Goal: Task Accomplishment & Management: Manage account settings

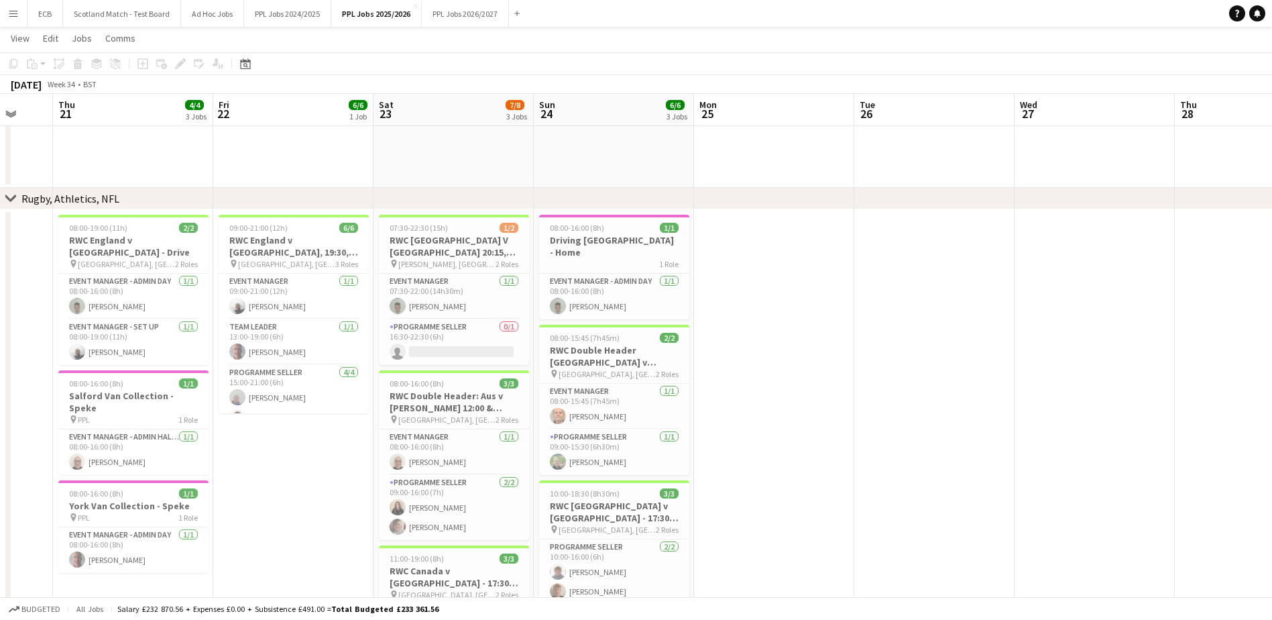
scroll to position [589, 0]
click at [583, 276] on app-card-role "Event Manager - Admin Day [DATE] 08:00-16:00 (8h) [PERSON_NAME]" at bounding box center [614, 297] width 150 height 46
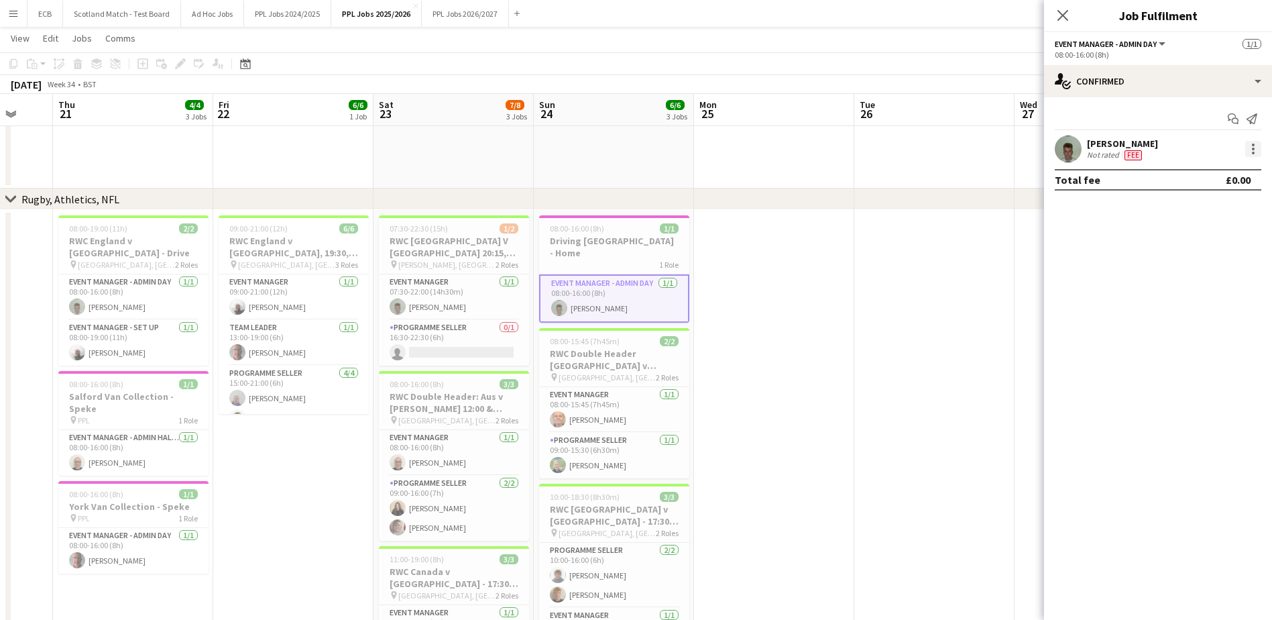
click at [583, 148] on div at bounding box center [1253, 149] width 3 height 3
click at [583, 229] on div at bounding box center [636, 310] width 1272 height 620
click at [578, 233] on span "08:00-16:00 (8h)" at bounding box center [577, 228] width 54 height 10
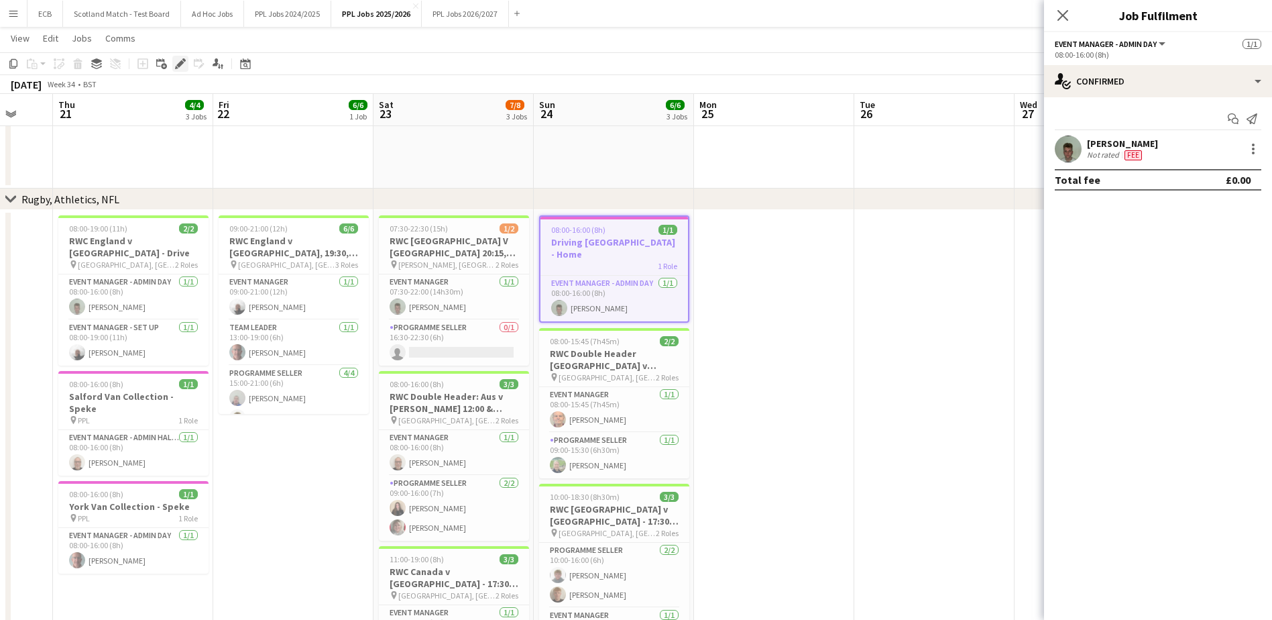
click at [186, 62] on div "Edit" at bounding box center [180, 64] width 16 height 16
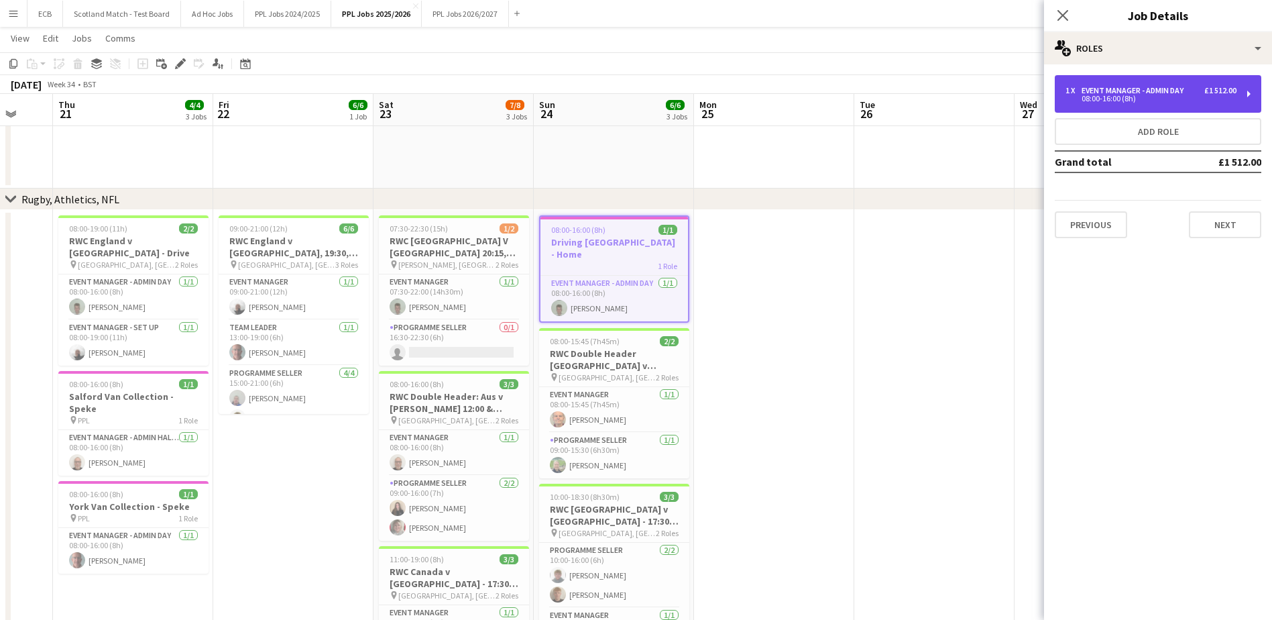
click at [583, 90] on div "Event Manager - Admin Day" at bounding box center [1135, 90] width 107 height 9
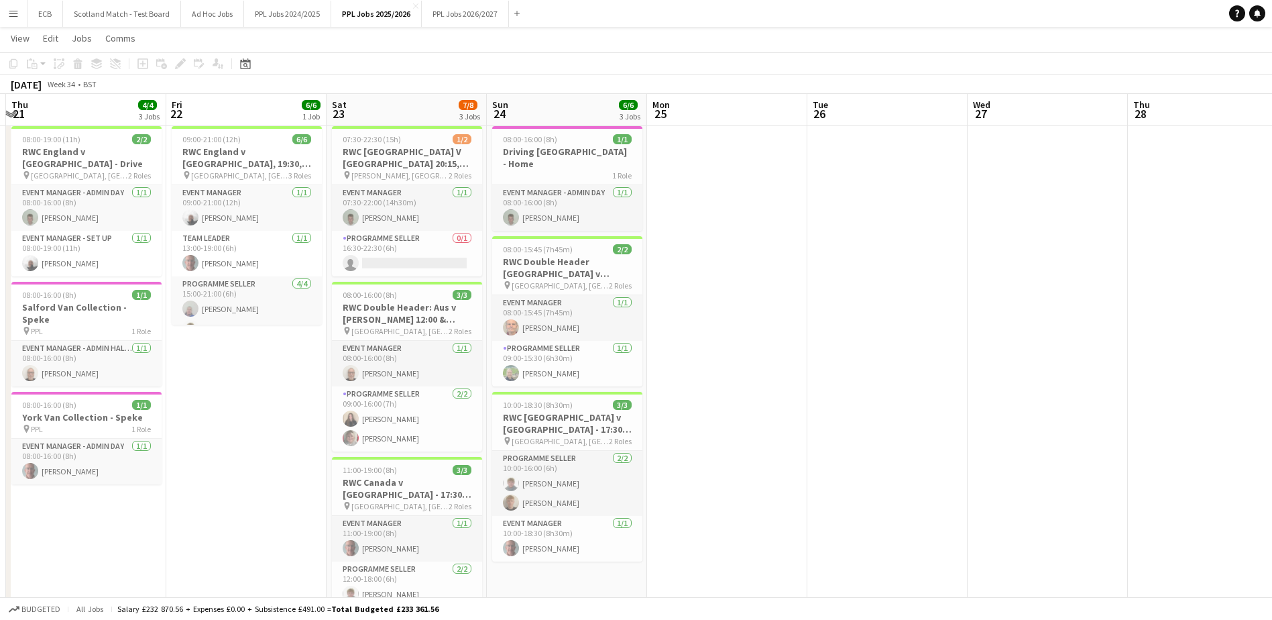
scroll to position [614, 0]
click at [578, 143] on div "08:00-16:00 (8h) 1/1" at bounding box center [567, 138] width 150 height 10
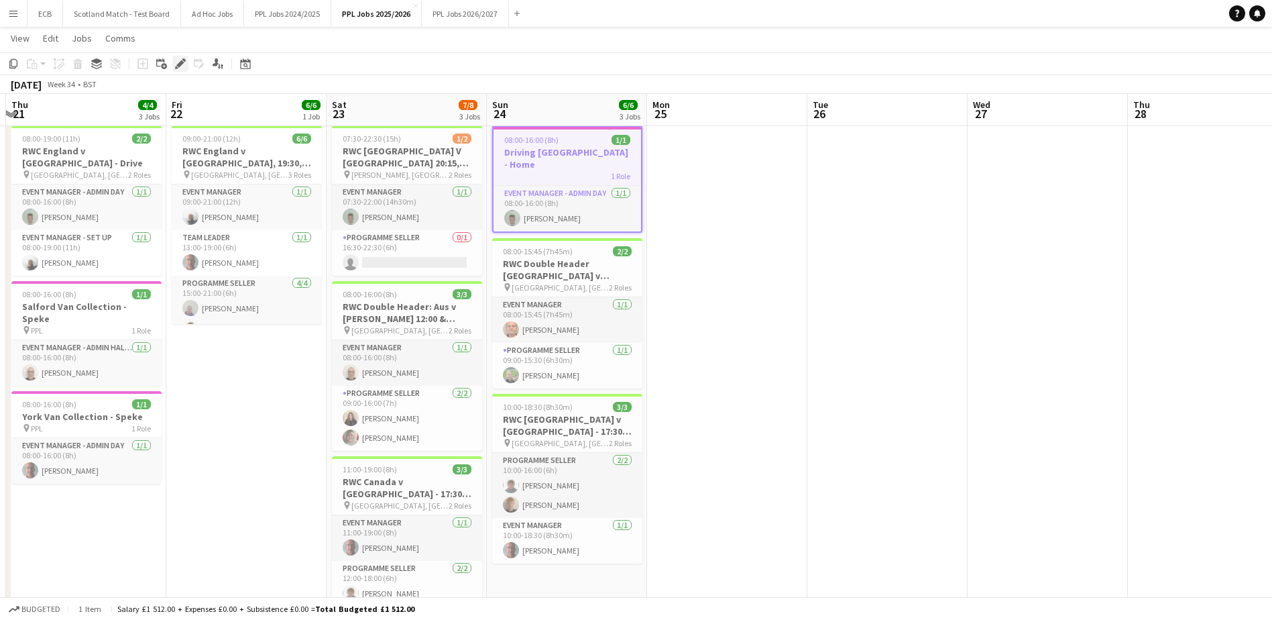
click at [180, 63] on icon at bounding box center [179, 63] width 7 height 7
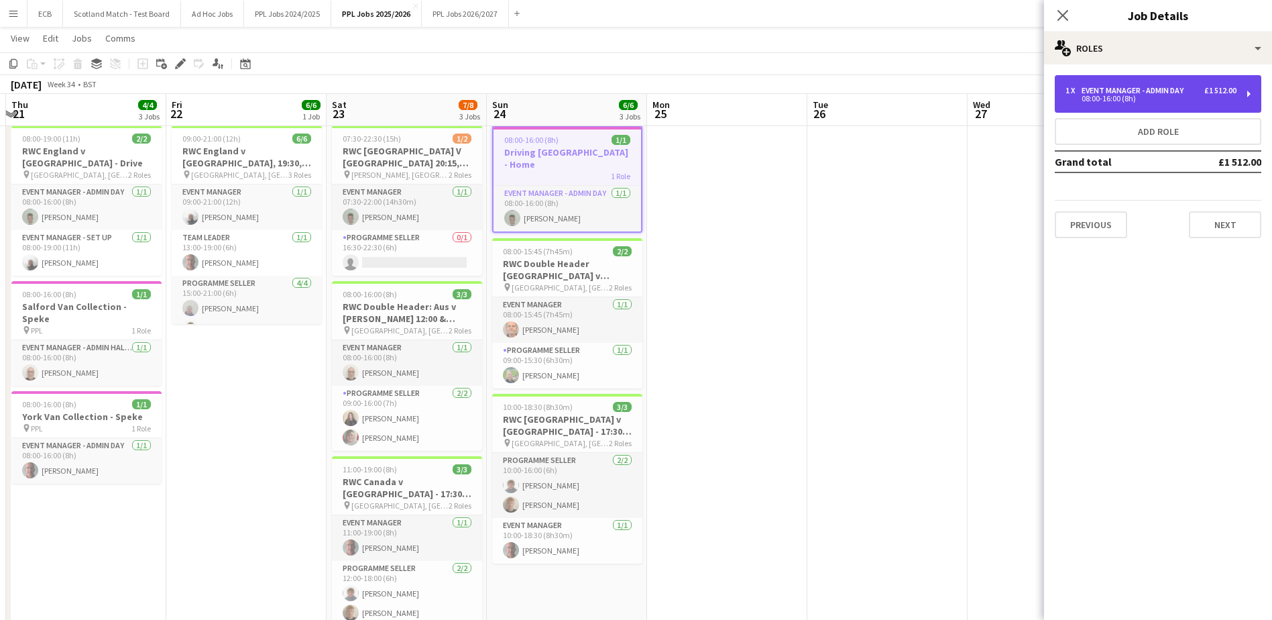
click at [1212, 91] on div "£1 512.00" at bounding box center [1220, 90] width 32 height 9
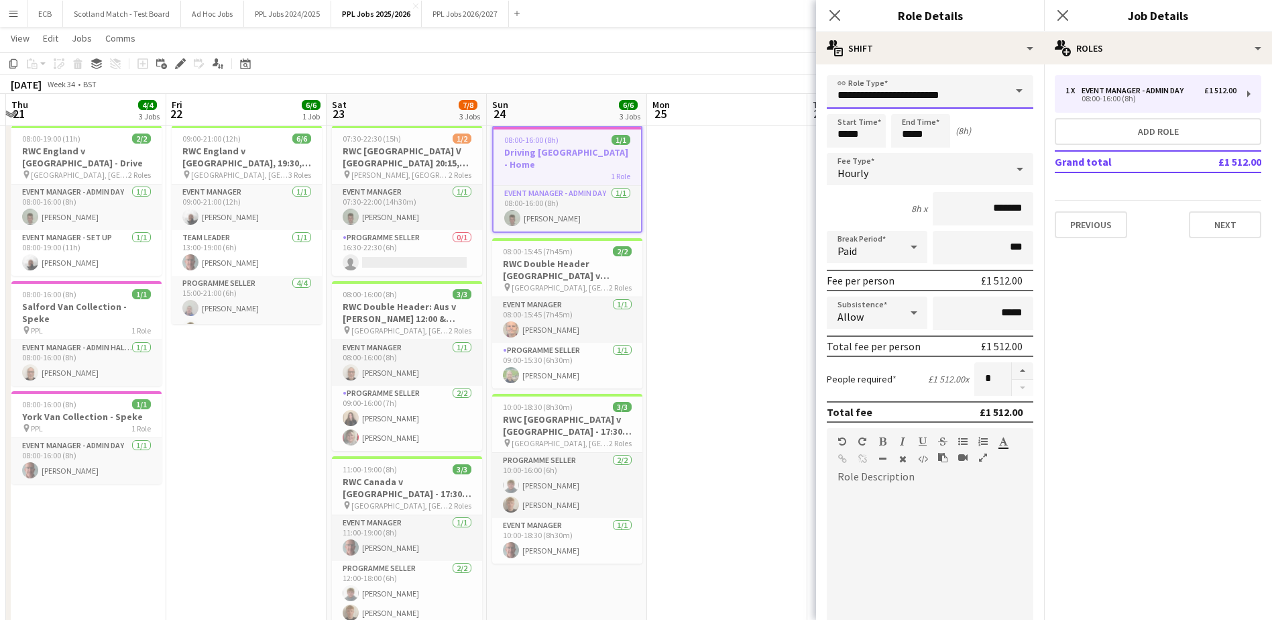
click at [920, 85] on input "**********" at bounding box center [930, 92] width 207 height 34
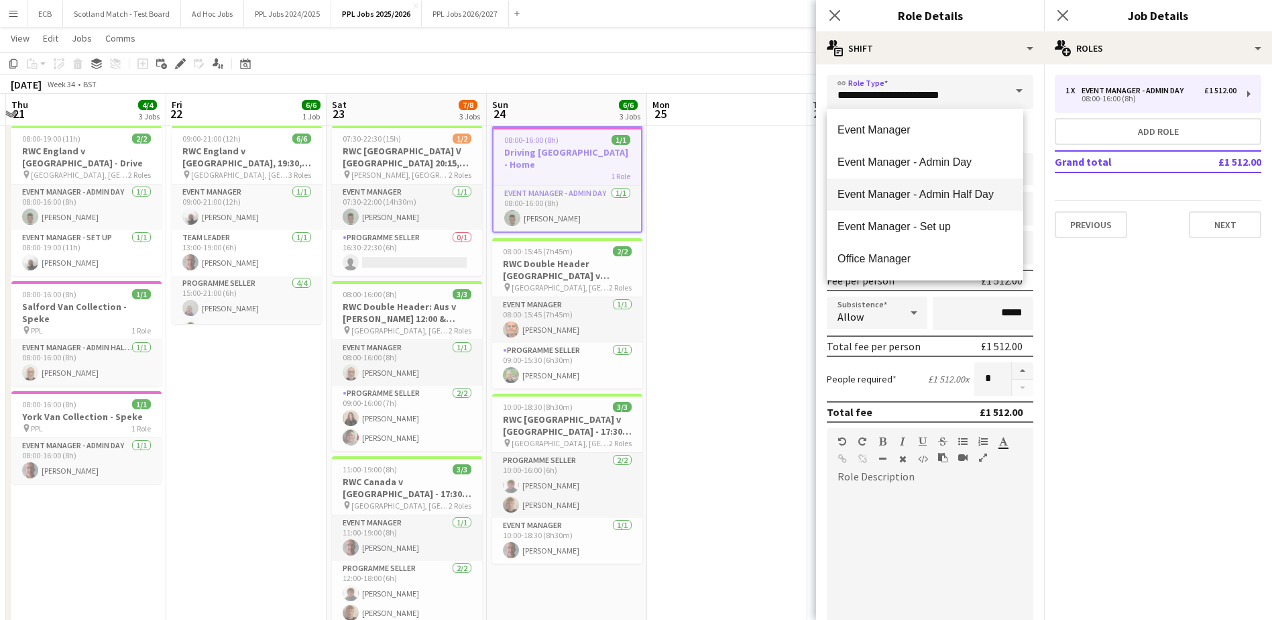
click at [940, 183] on mat-option "Event Manager - Admin Half Day" at bounding box center [925, 194] width 196 height 32
type input "**********"
type input "******"
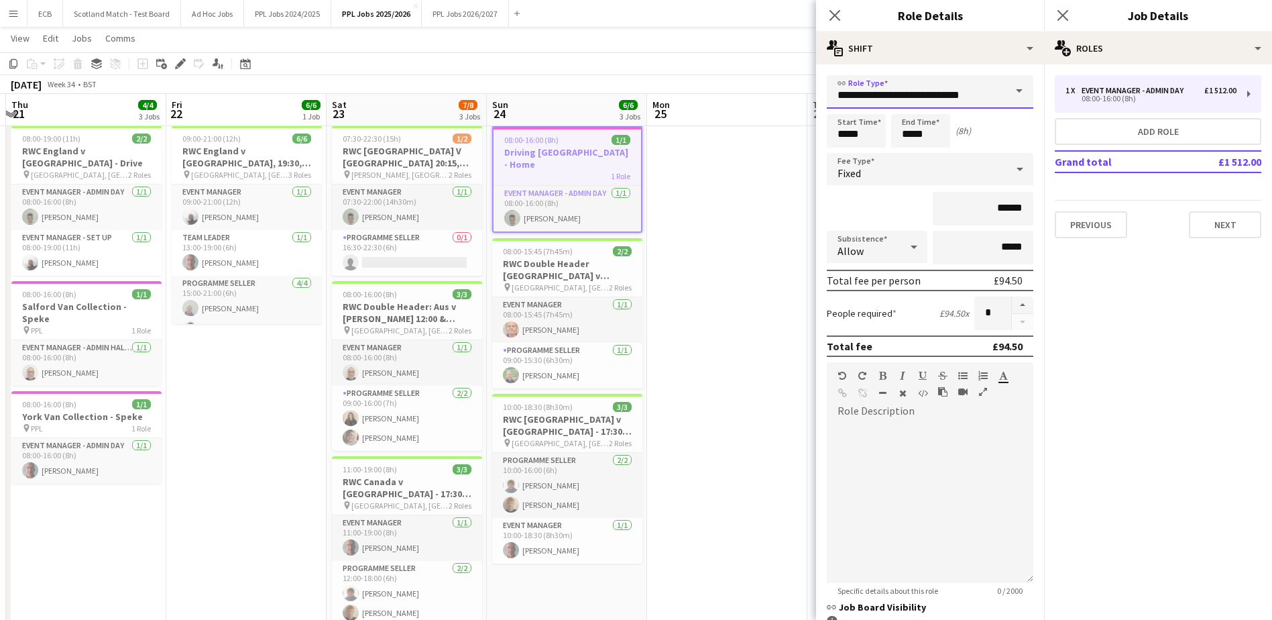
scroll to position [115, 0]
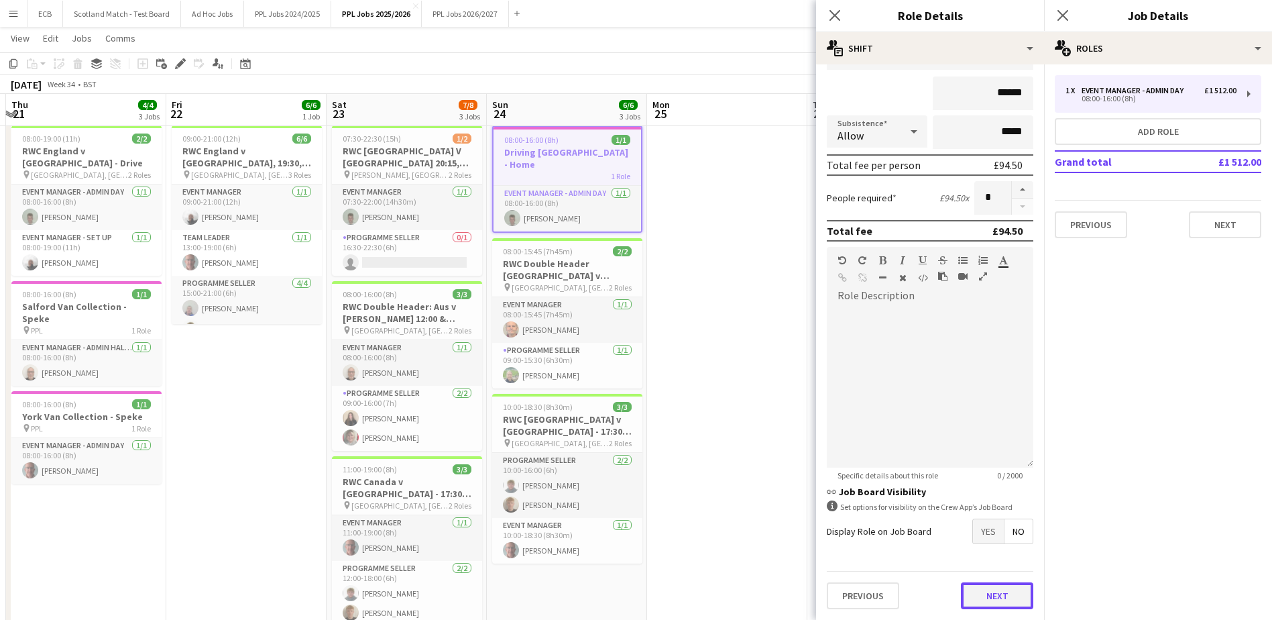
click at [994, 596] on button "Next" at bounding box center [997, 595] width 72 height 27
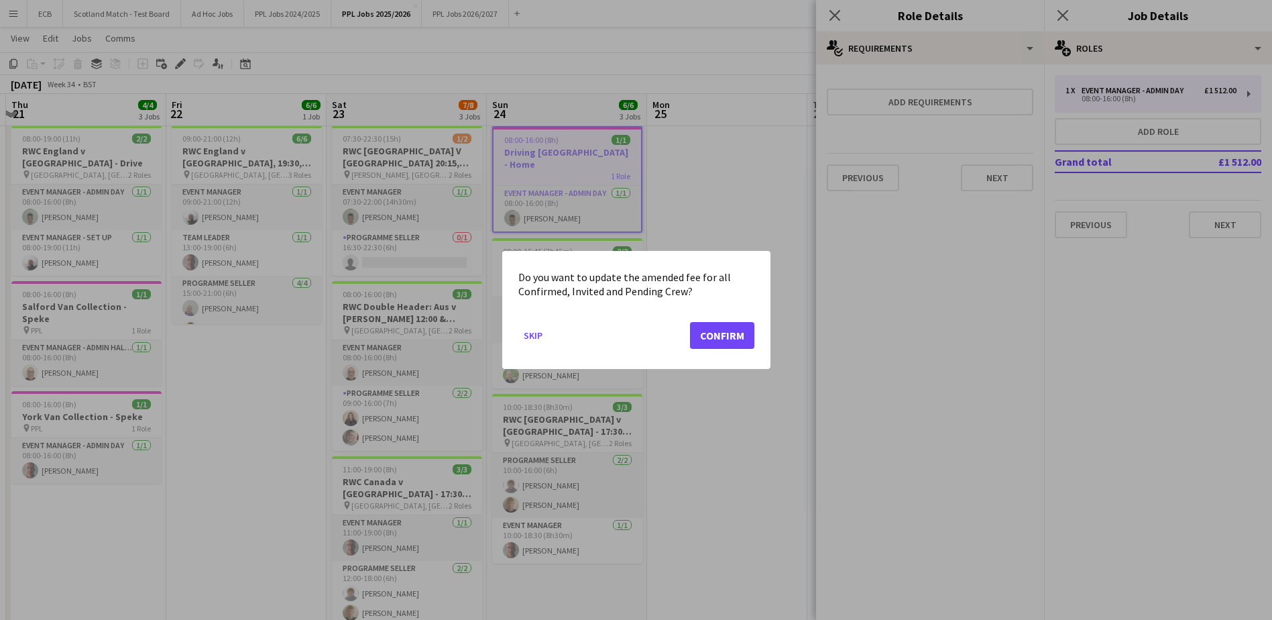
scroll to position [0, 0]
click at [714, 333] on button "Confirm" at bounding box center [722, 335] width 64 height 27
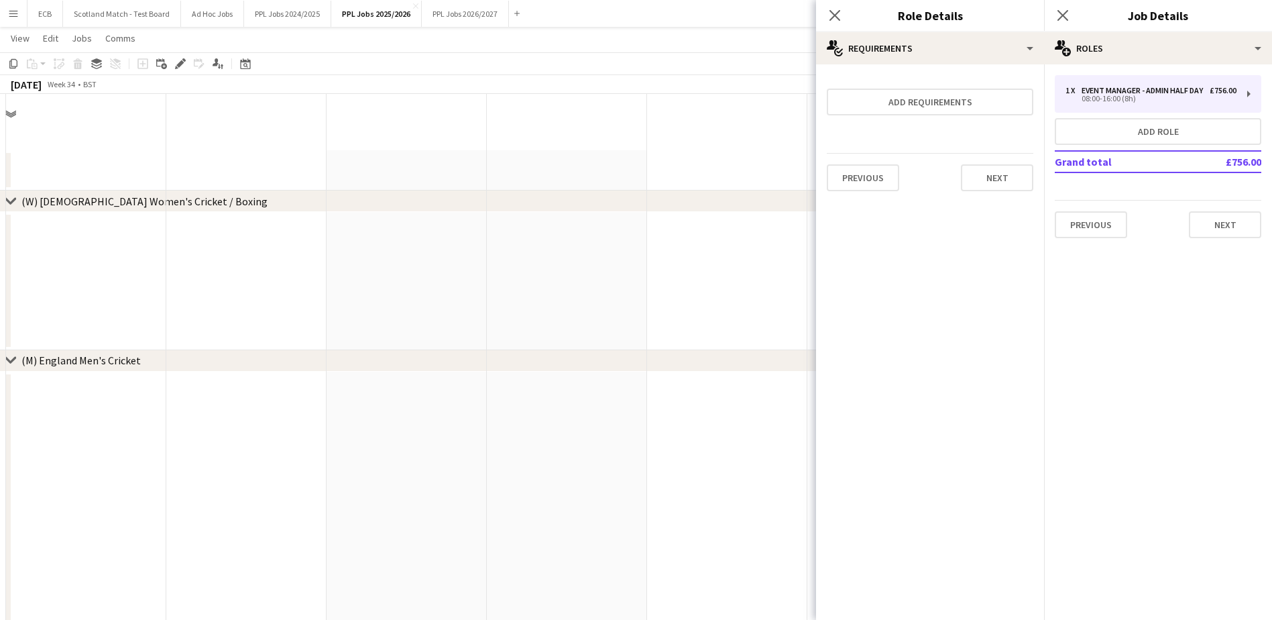
scroll to position [614, 0]
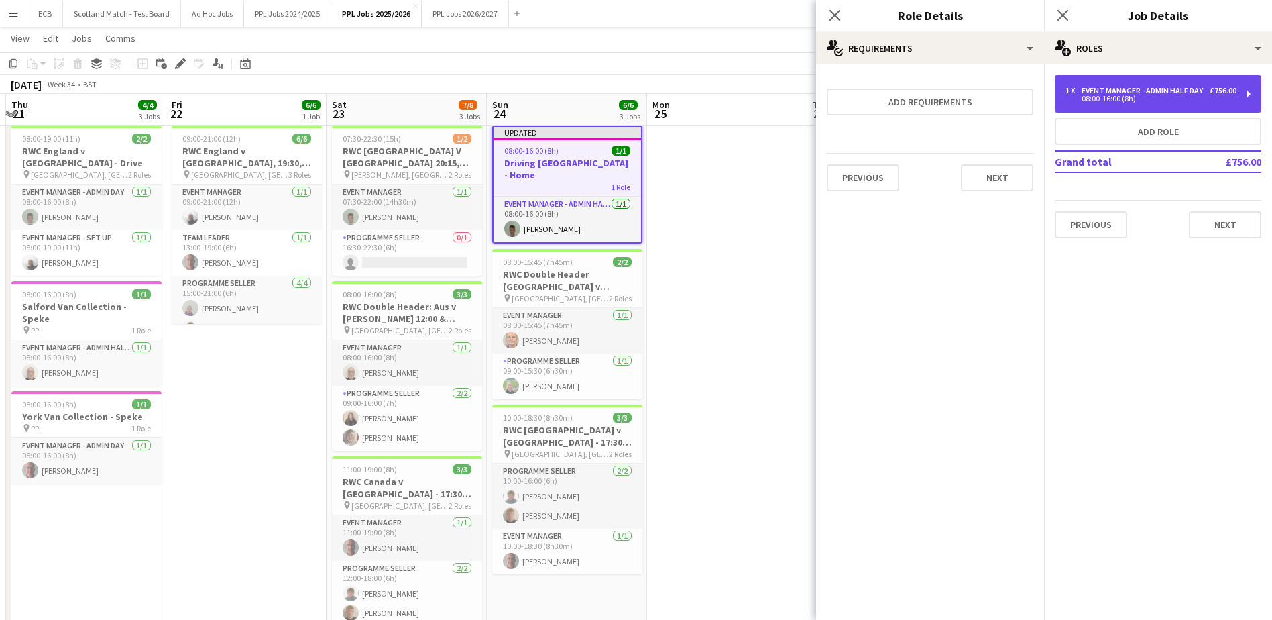
click at [1198, 95] on div "Event Manager - Admin Half Day" at bounding box center [1145, 90] width 127 height 9
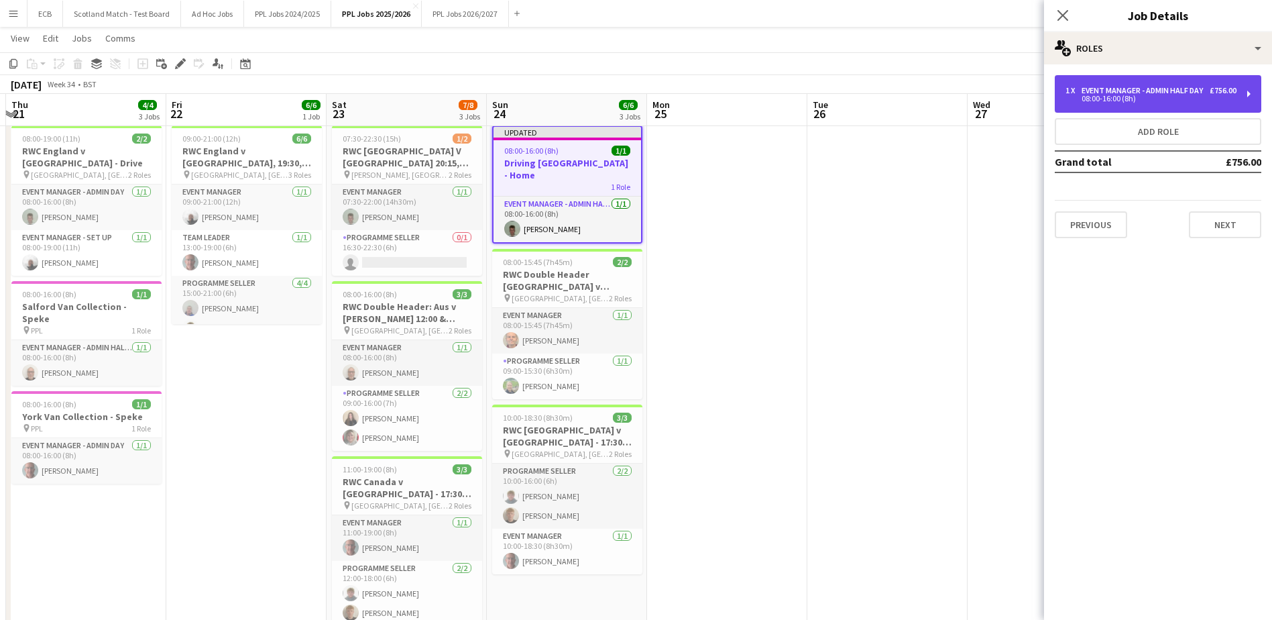
click at [1198, 95] on div "Event Manager - Admin Half Day" at bounding box center [1145, 90] width 127 height 9
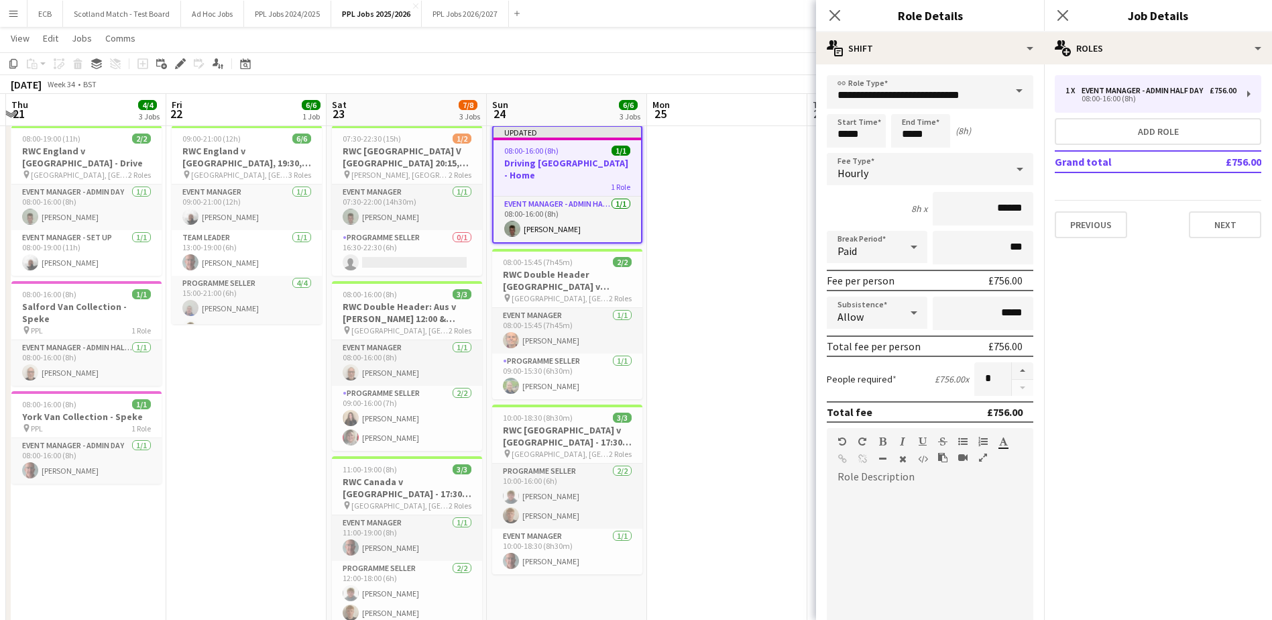
click at [951, 178] on div "Hourly" at bounding box center [917, 169] width 180 height 32
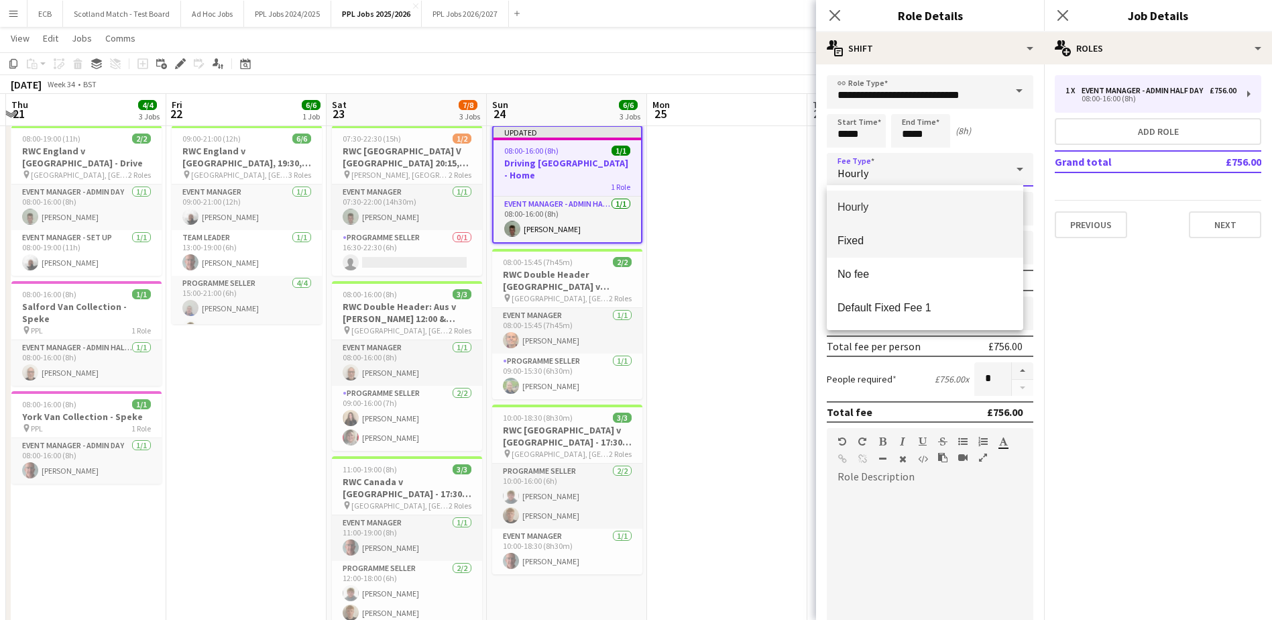
click at [866, 240] on span "Fixed" at bounding box center [925, 240] width 175 height 13
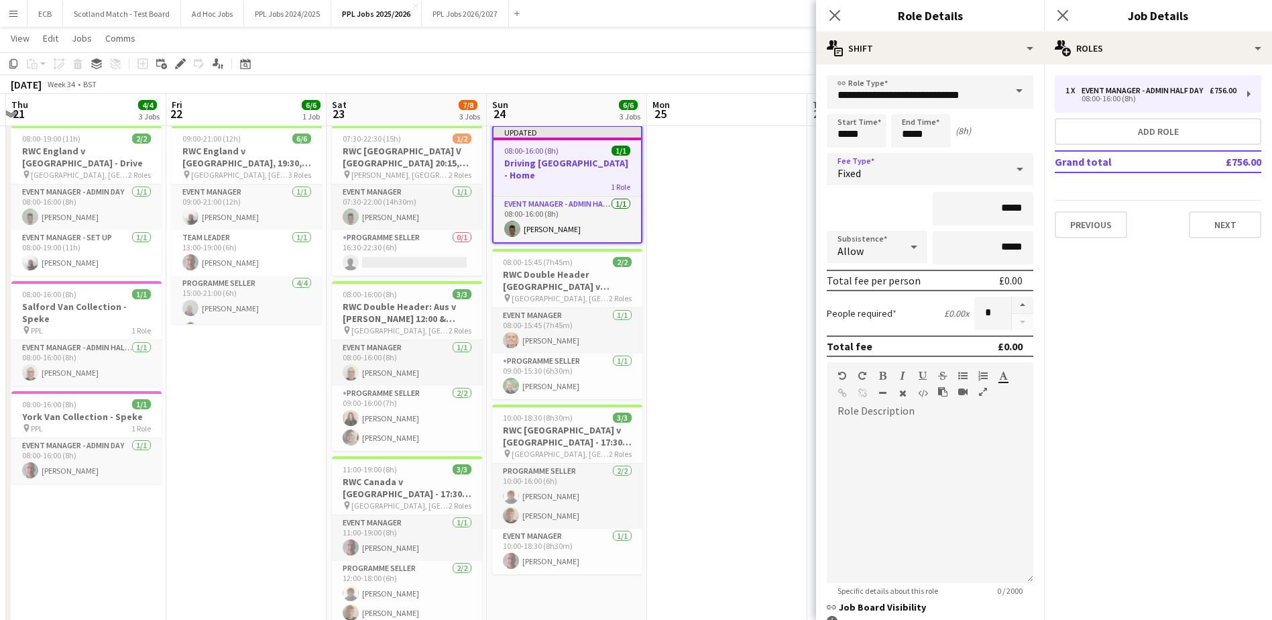
click at [1005, 89] on span at bounding box center [1019, 91] width 28 height 32
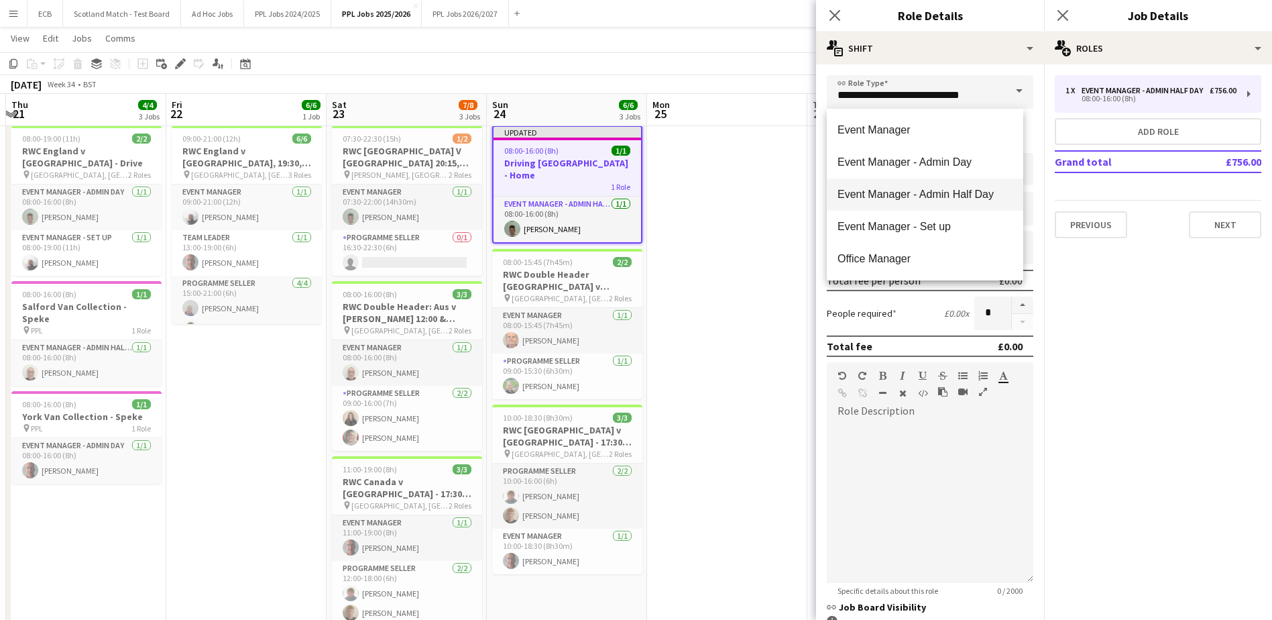
click at [924, 197] on span "Event Manager - Admin Half Day" at bounding box center [925, 194] width 175 height 13
type input "******"
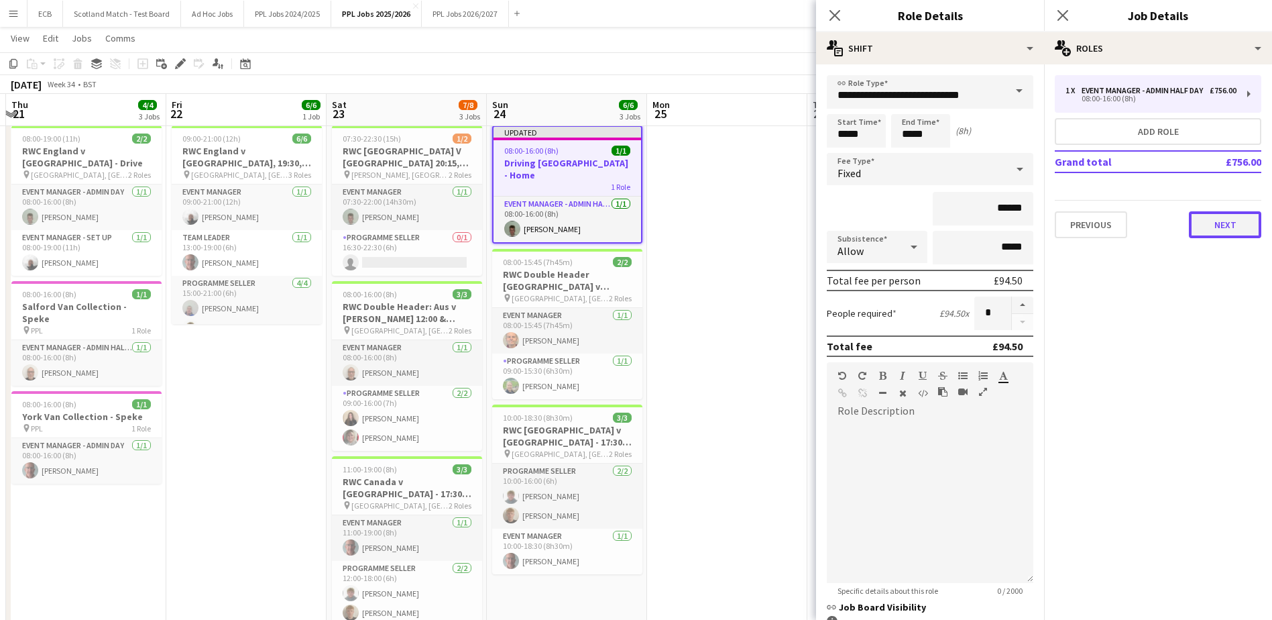
click at [1218, 218] on button "Next" at bounding box center [1225, 224] width 72 height 27
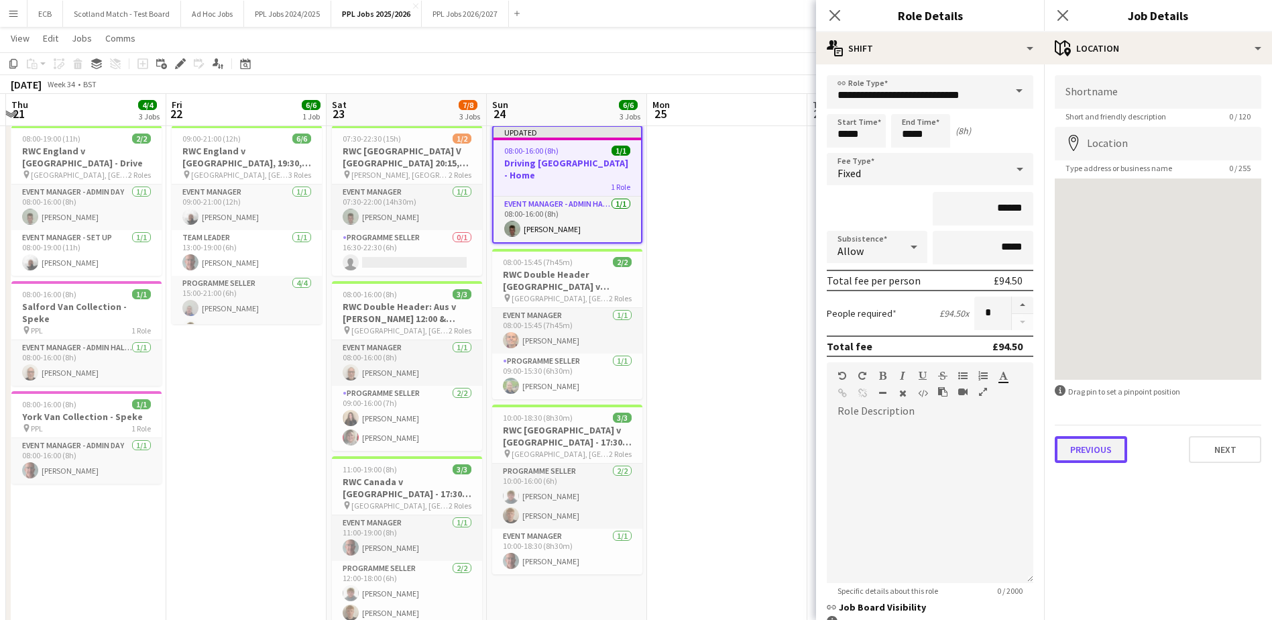
click at [1093, 449] on button "Previous" at bounding box center [1091, 449] width 72 height 27
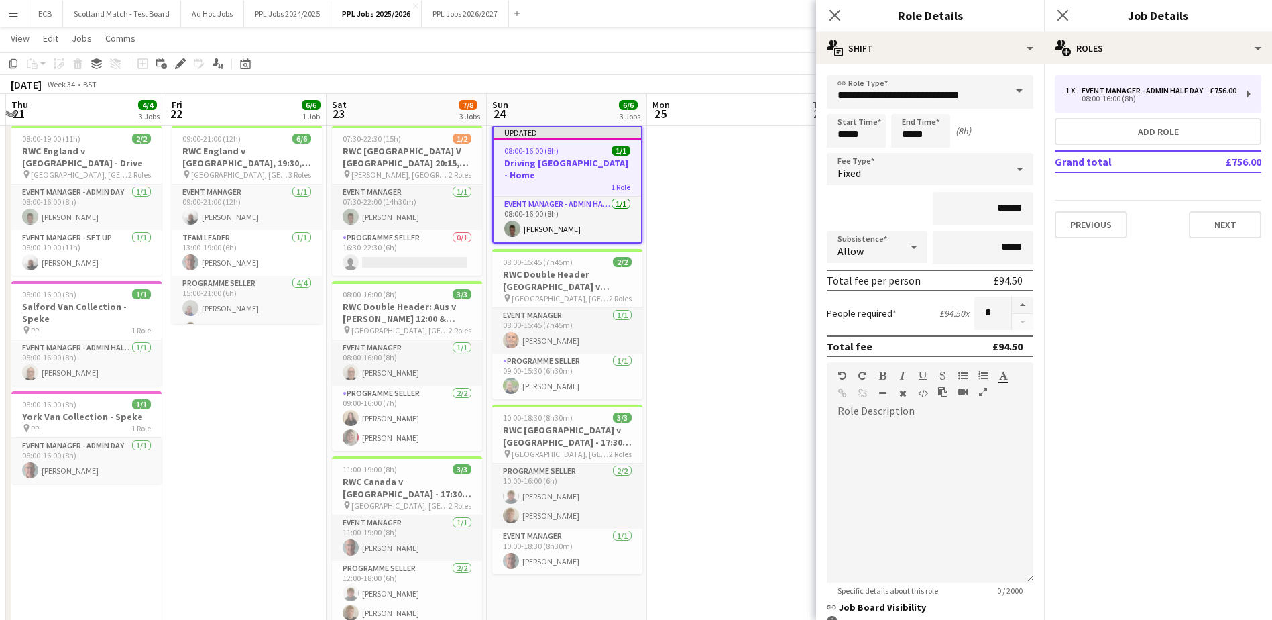
scroll to position [115, 0]
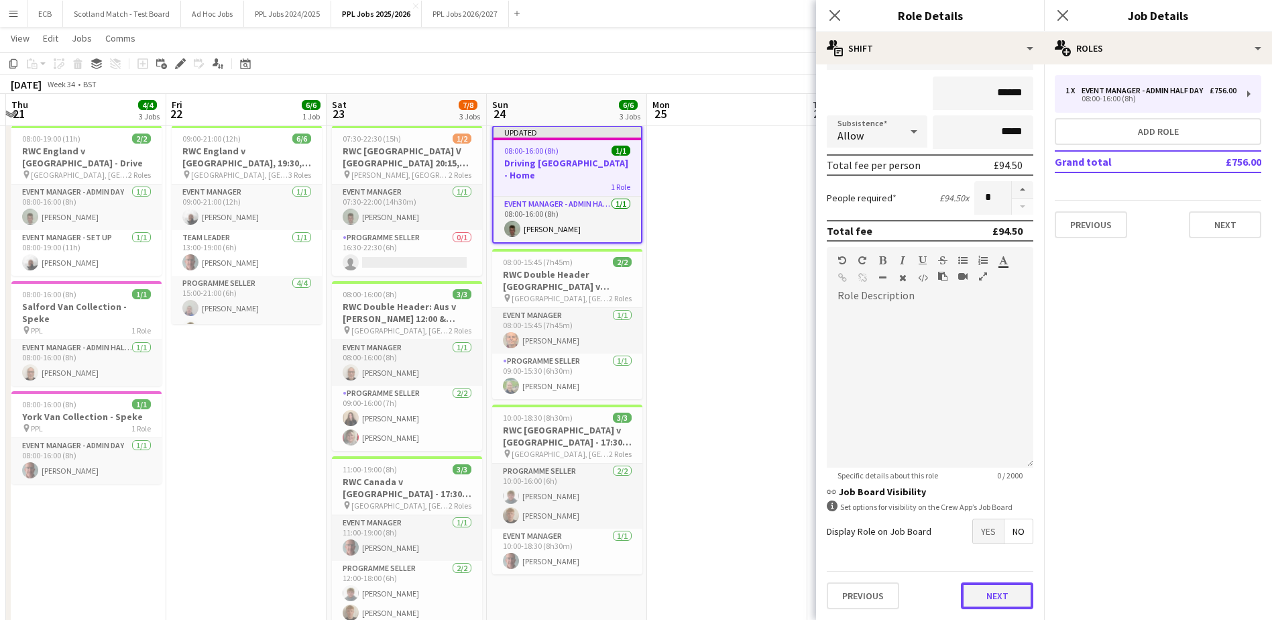
click at [978, 590] on button "Next" at bounding box center [997, 595] width 72 height 27
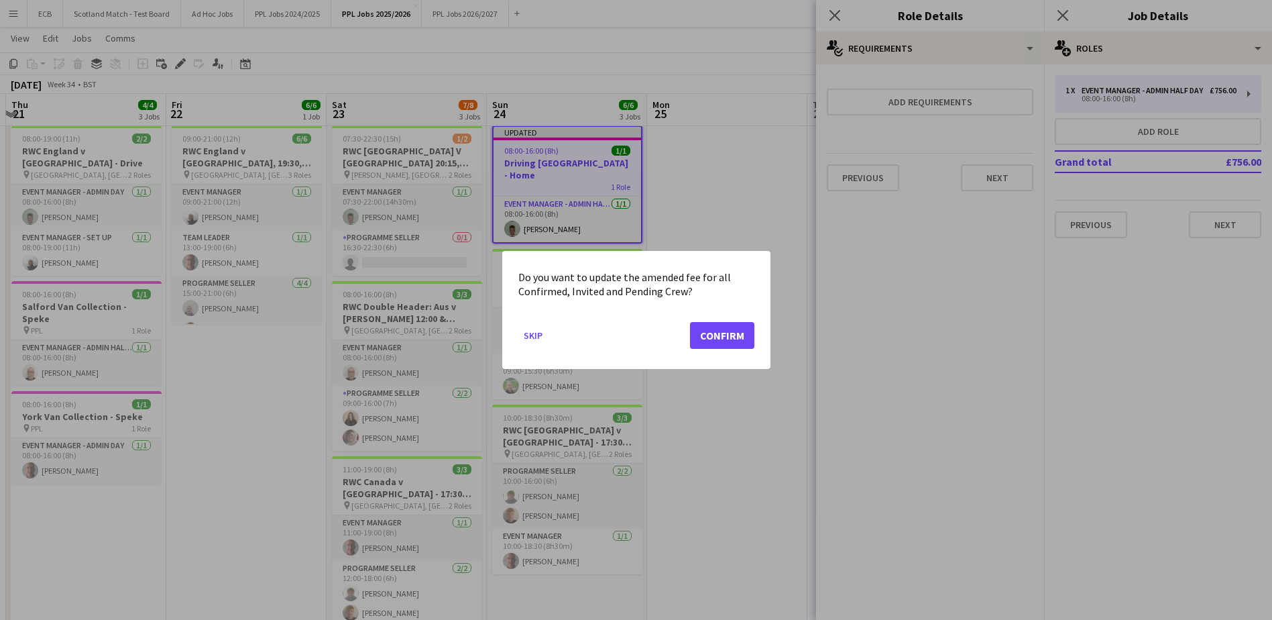
scroll to position [0, 0]
click at [718, 336] on button "Confirm" at bounding box center [722, 335] width 64 height 27
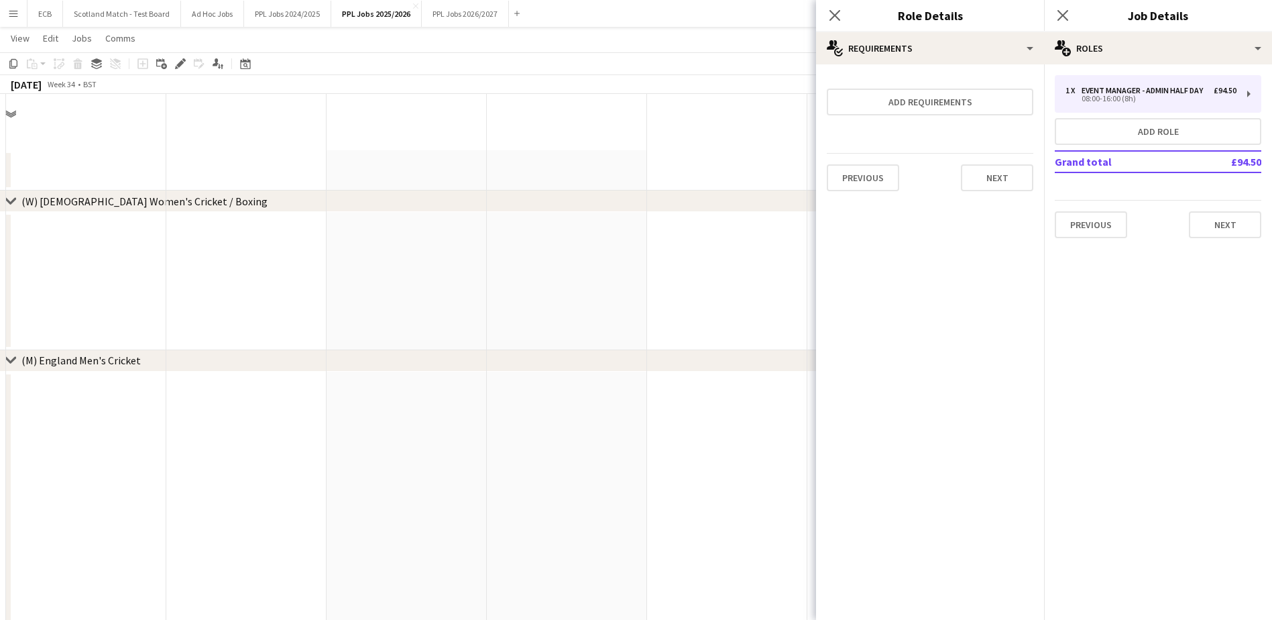
scroll to position [614, 0]
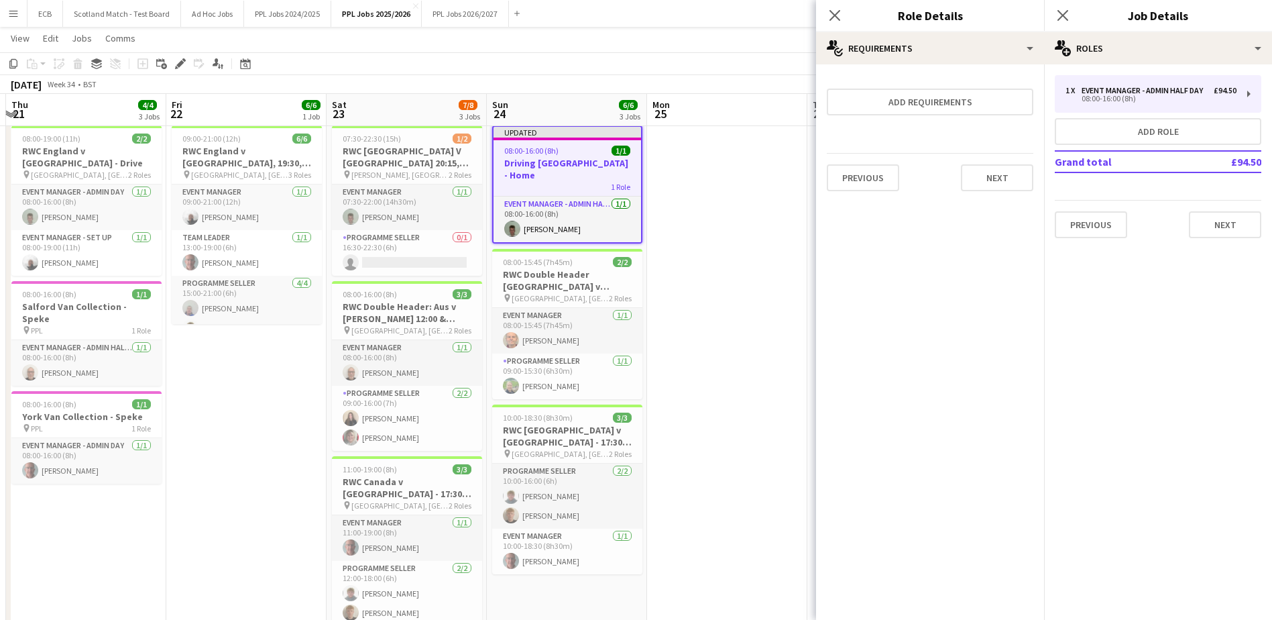
click at [693, 198] on app-date-cell at bounding box center [727, 453] width 160 height 666
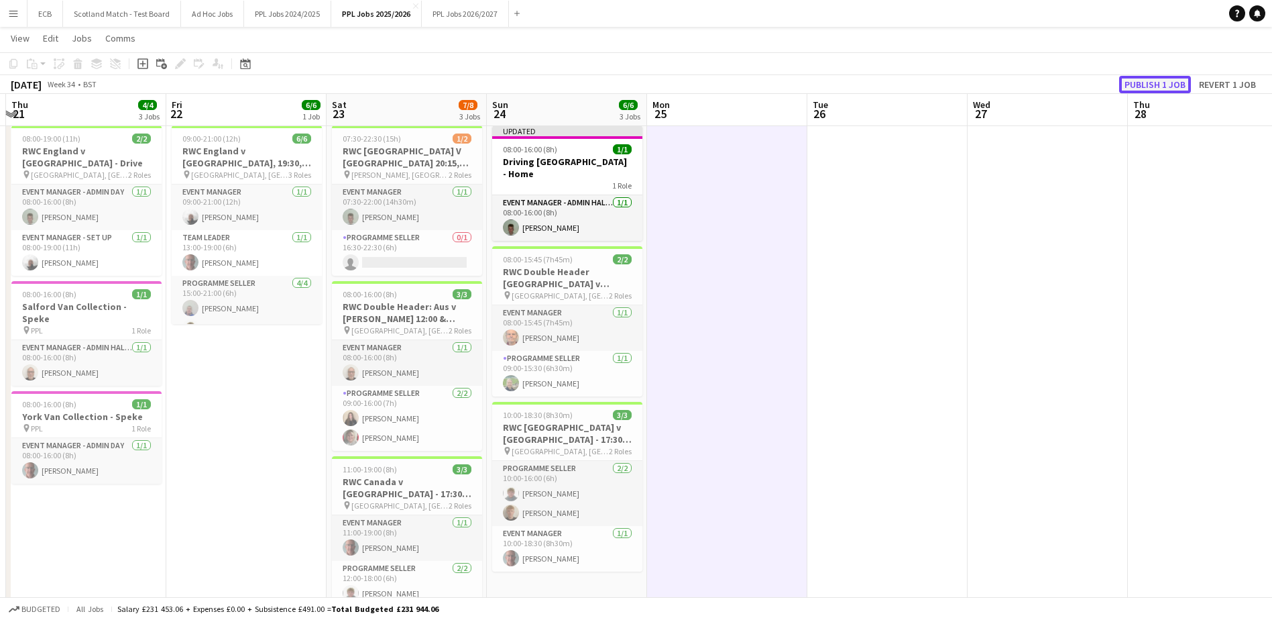
click at [1145, 84] on button "Publish 1 job" at bounding box center [1155, 84] width 72 height 17
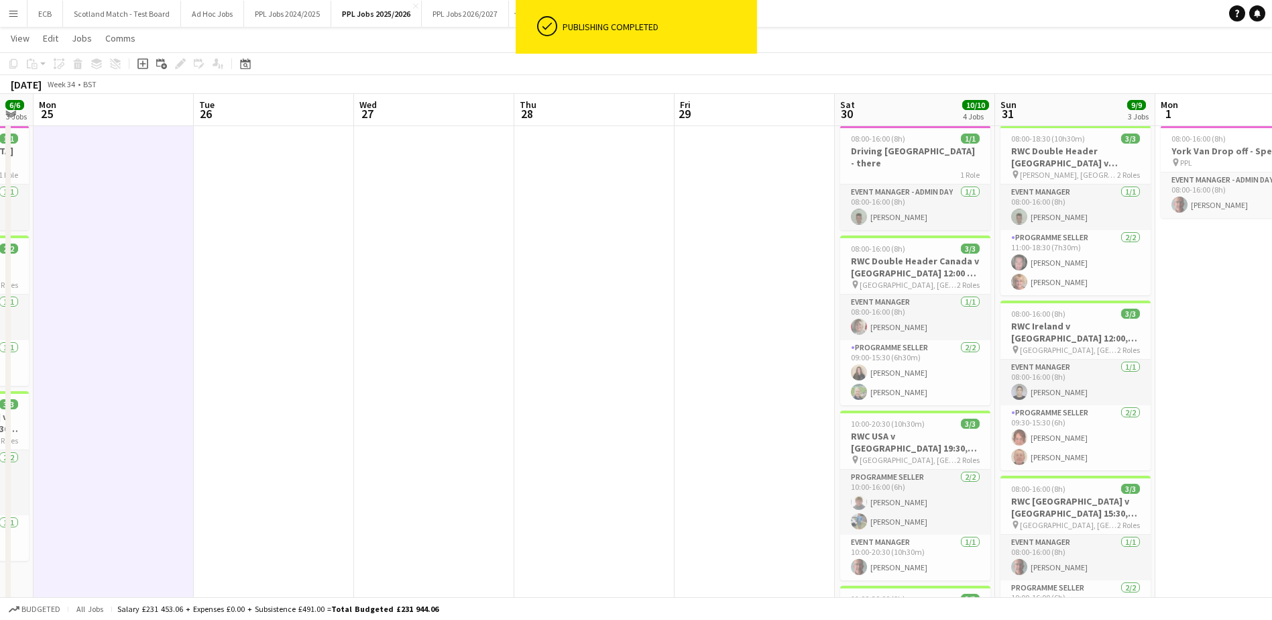
scroll to position [0, 461]
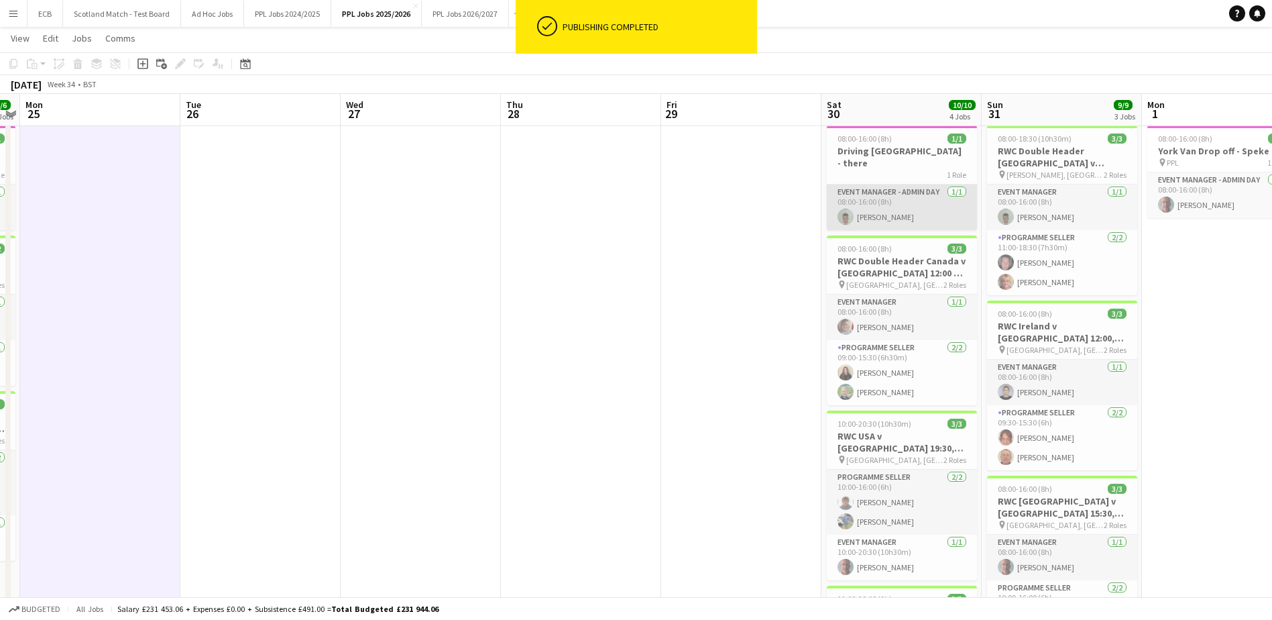
click at [920, 197] on app-card-role "Event Manager - Admin Day [DATE] 08:00-16:00 (8h) [PERSON_NAME]" at bounding box center [902, 207] width 150 height 46
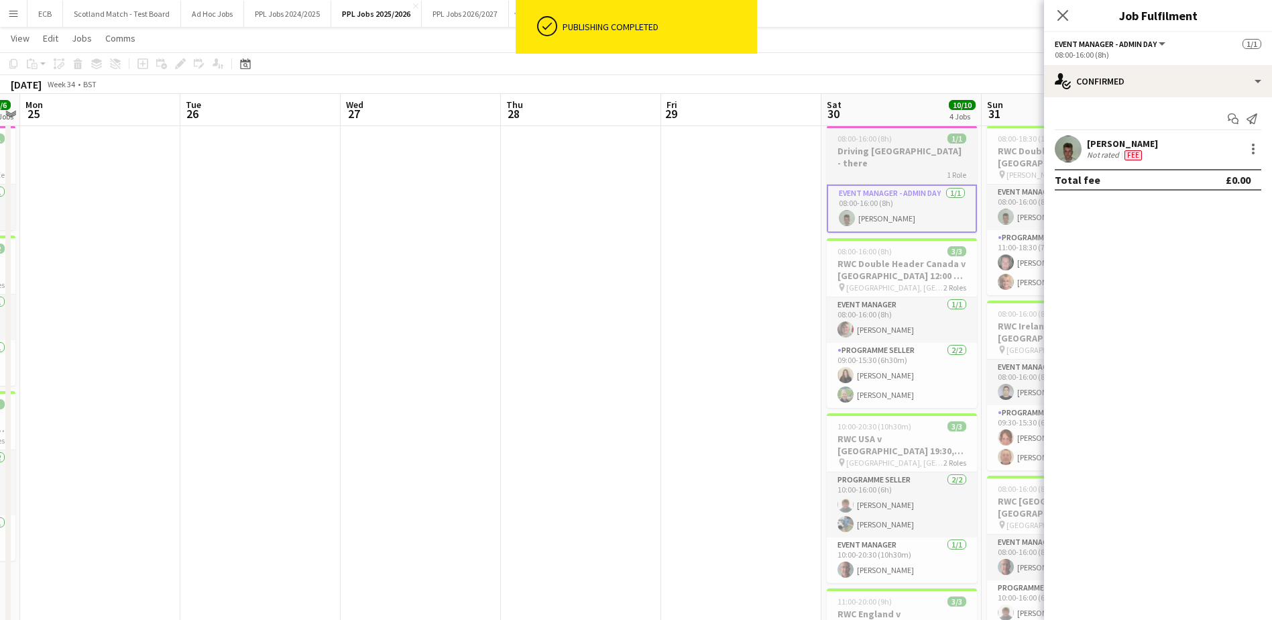
click at [874, 146] on h3 "Driving [GEOGRAPHIC_DATA] - there" at bounding box center [902, 157] width 150 height 24
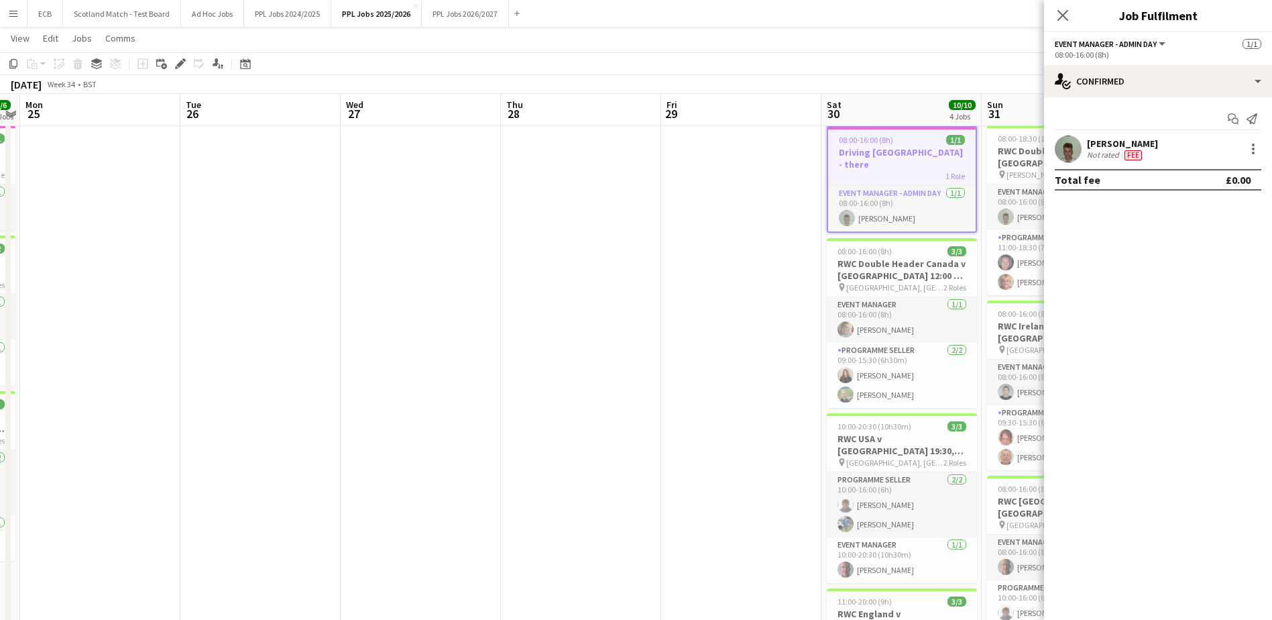
click at [172, 63] on div "Add job Add linked Job Edit Edit linked Job Applicants" at bounding box center [174, 64] width 103 height 16
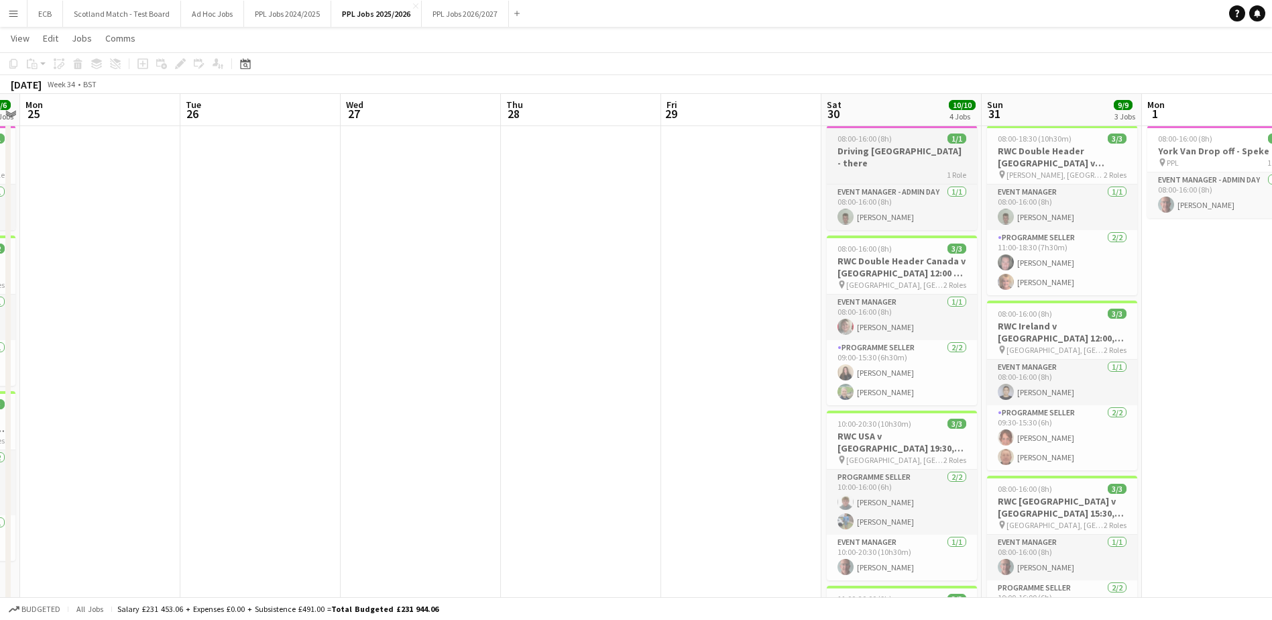
click at [871, 169] on div "1 Role" at bounding box center [902, 174] width 150 height 11
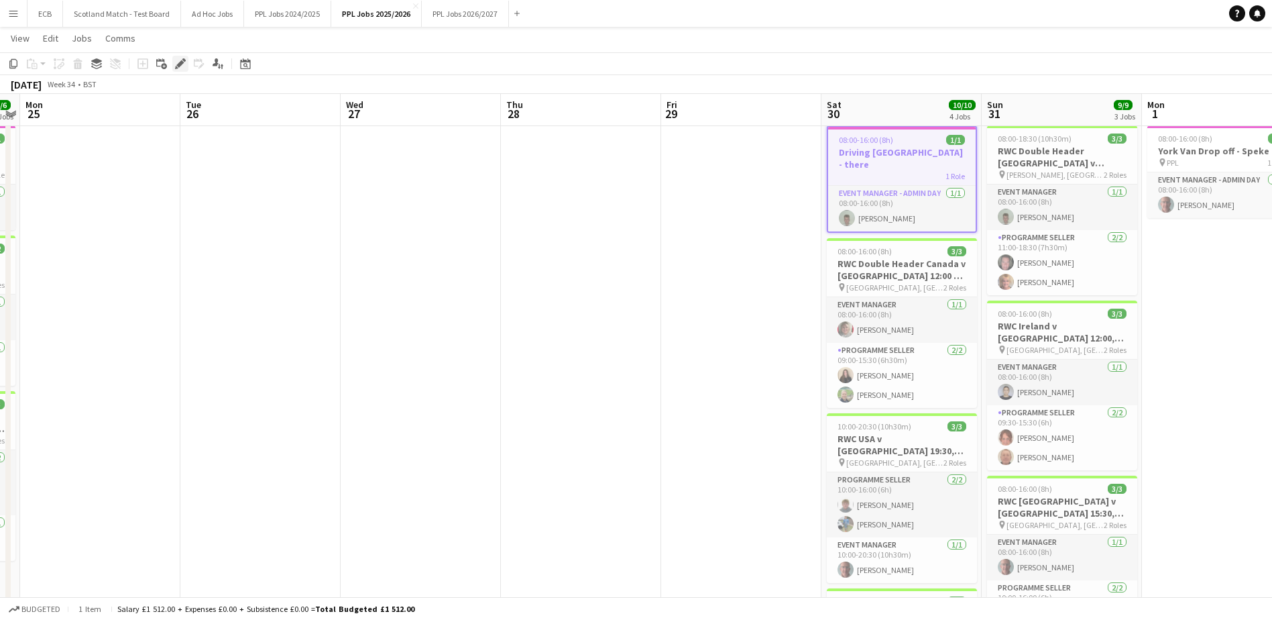
click at [178, 63] on icon "Edit" at bounding box center [180, 63] width 11 height 11
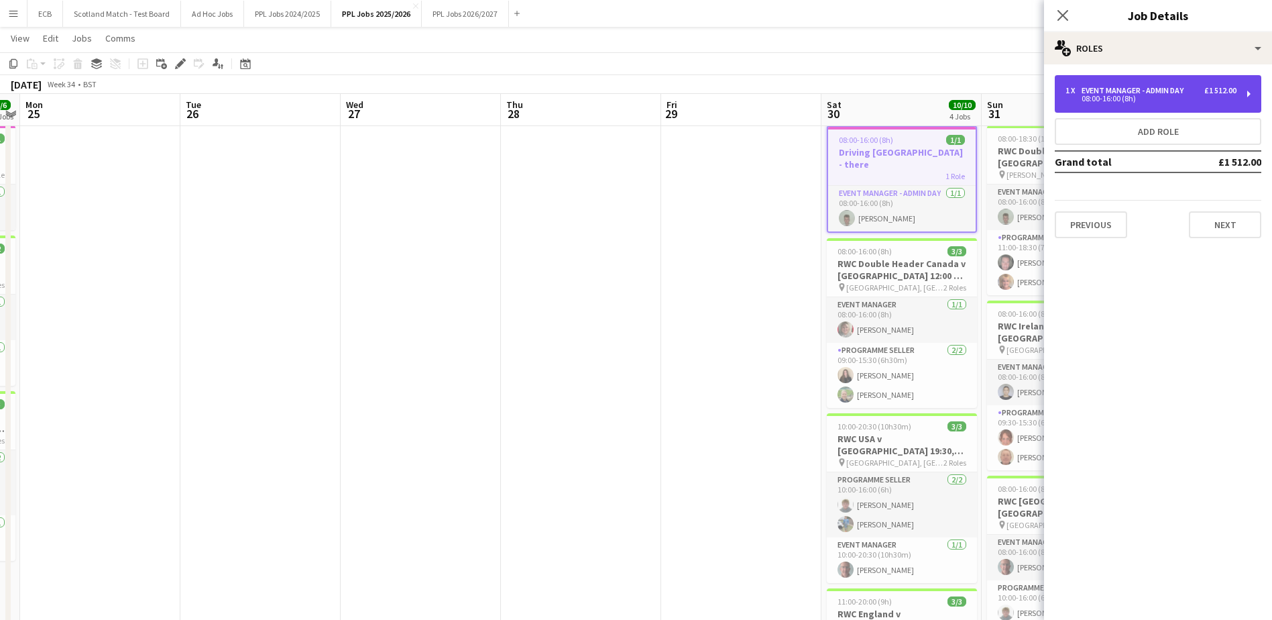
click at [1170, 97] on div "08:00-16:00 (8h)" at bounding box center [1151, 98] width 171 height 7
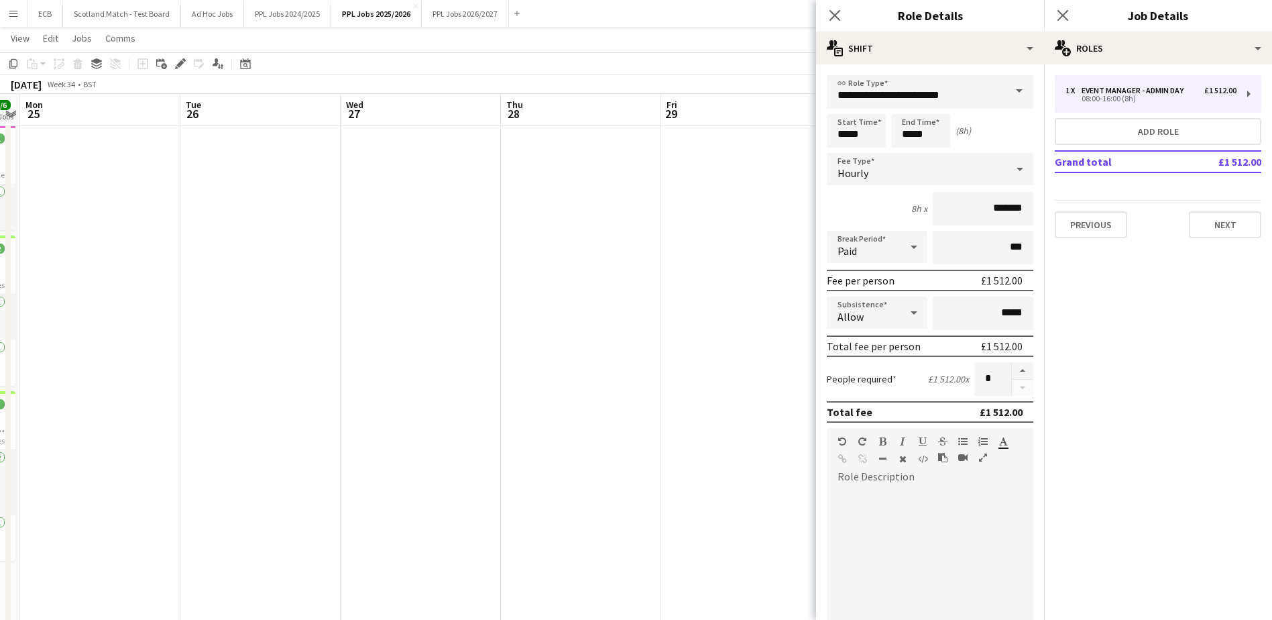
click at [1005, 88] on span at bounding box center [1019, 91] width 28 height 32
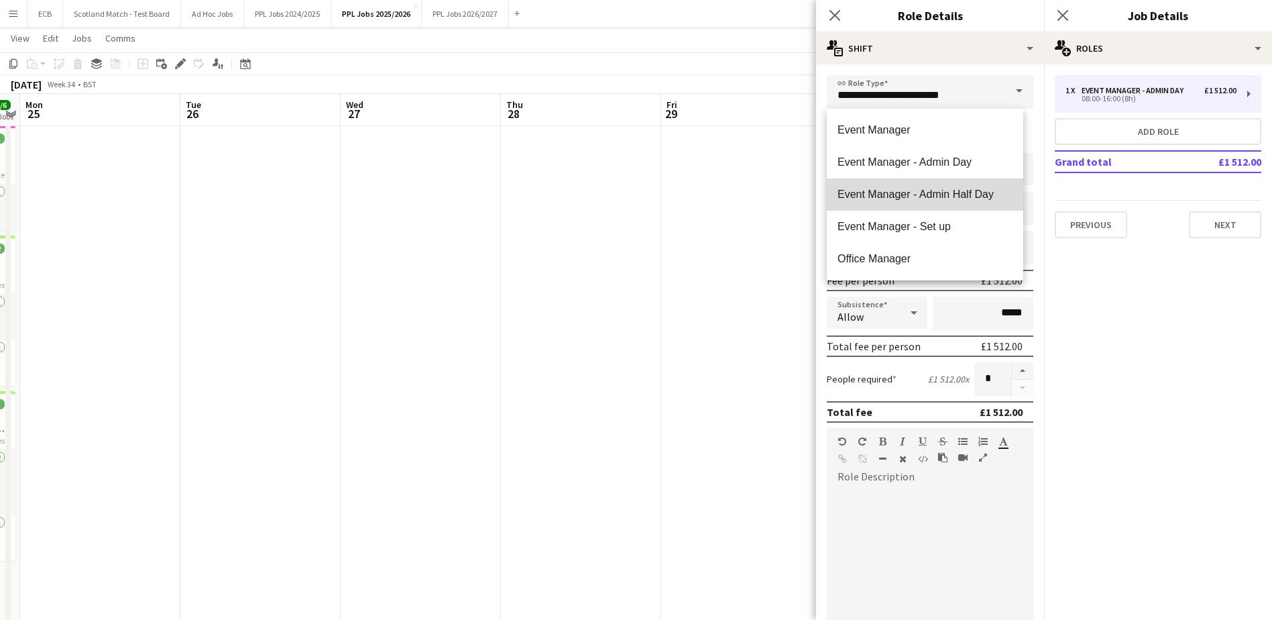
click at [933, 190] on span "Event Manager - Admin Half Day" at bounding box center [925, 194] width 175 height 13
type input "**********"
type input "******"
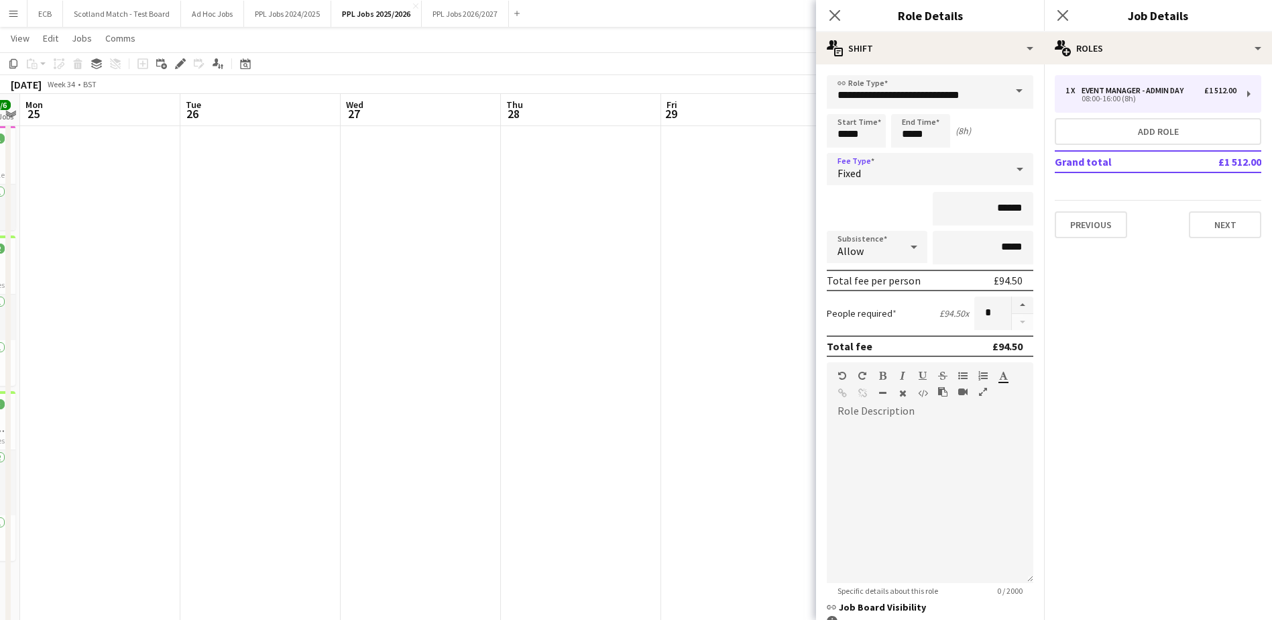
click at [932, 158] on div "Fixed" at bounding box center [917, 169] width 180 height 32
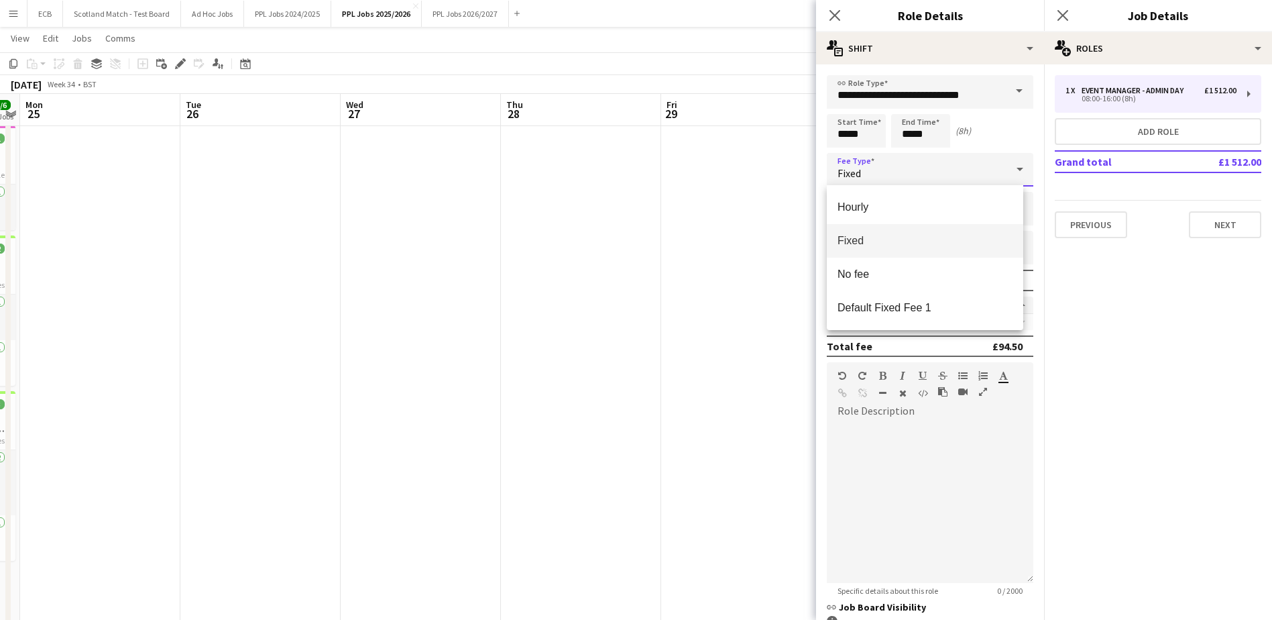
click at [932, 158] on div at bounding box center [636, 310] width 1272 height 620
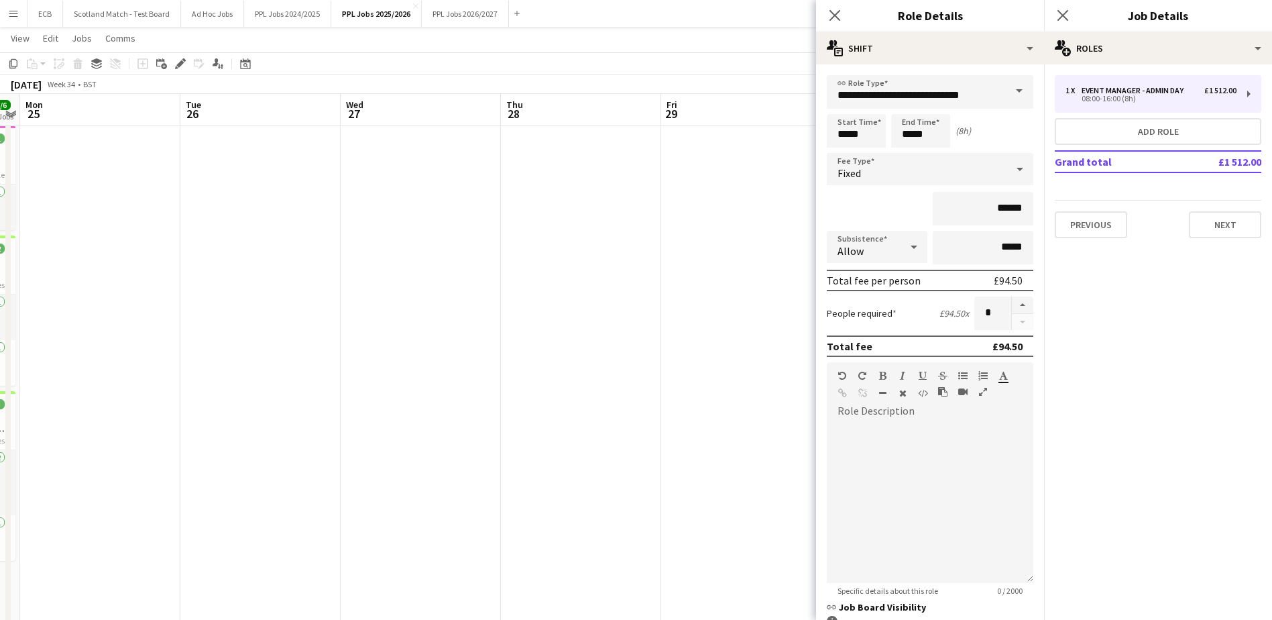
scroll to position [115, 0]
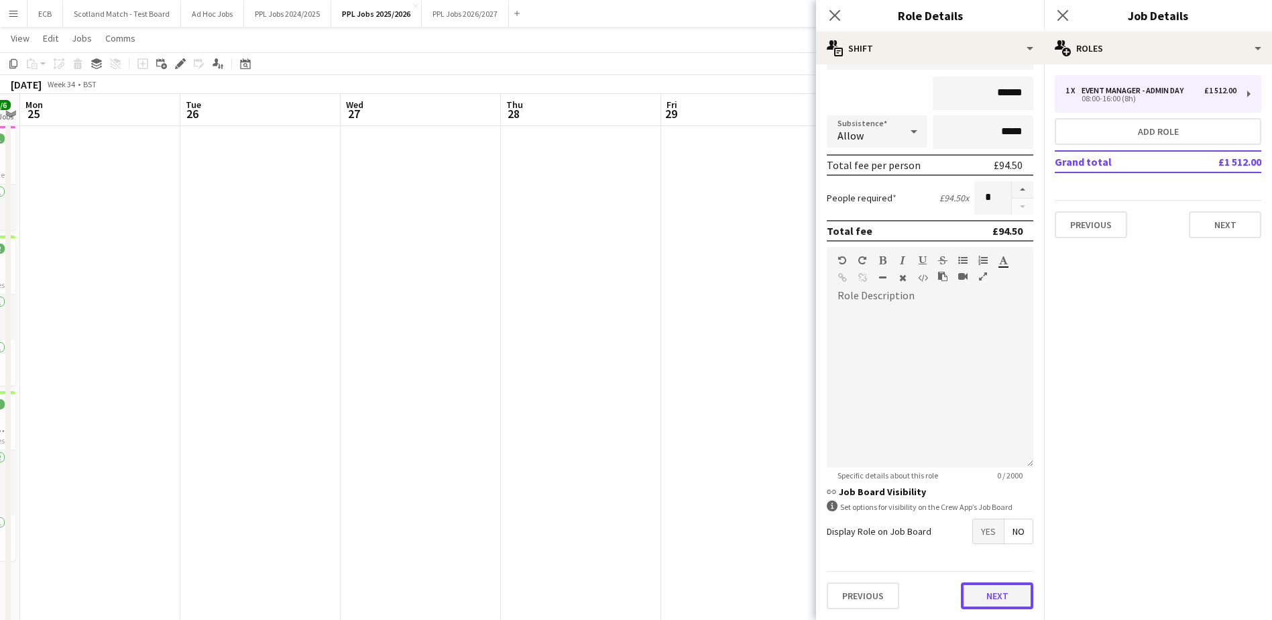
click at [994, 595] on button "Next" at bounding box center [997, 595] width 72 height 27
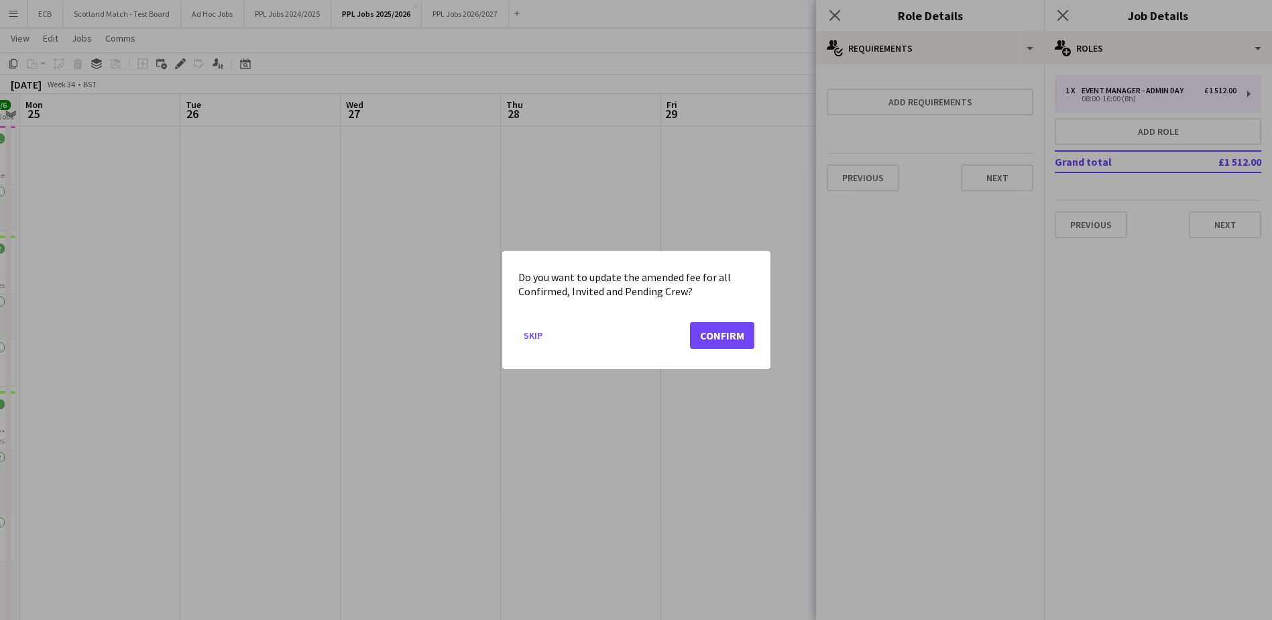
scroll to position [0, 0]
click at [720, 337] on button "Confirm" at bounding box center [722, 335] width 64 height 27
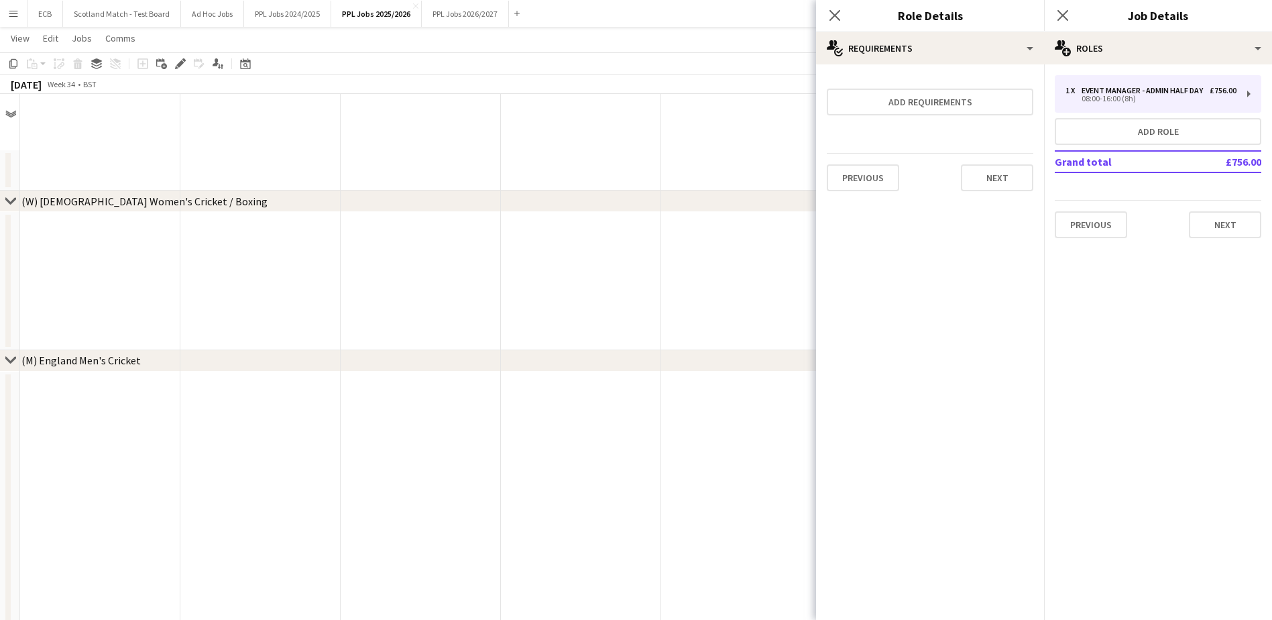
scroll to position [614, 0]
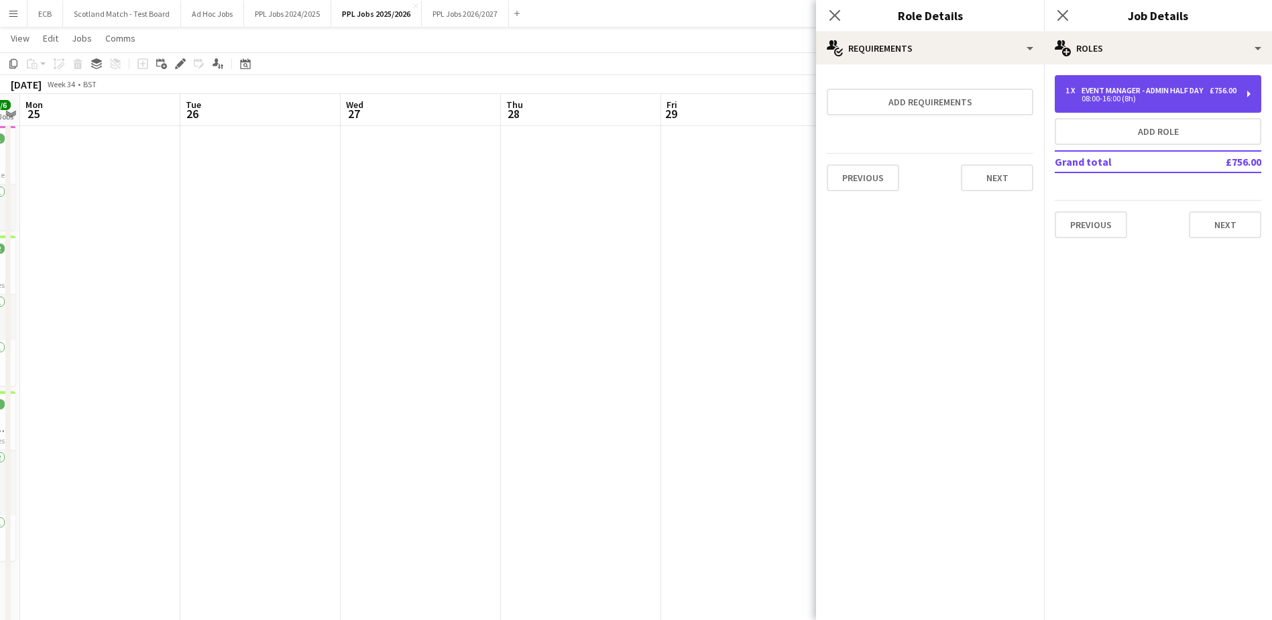
click at [1123, 84] on div "1 x Event Manager - Admin Half Day £756.00 08:00-16:00 (8h)" at bounding box center [1158, 94] width 207 height 38
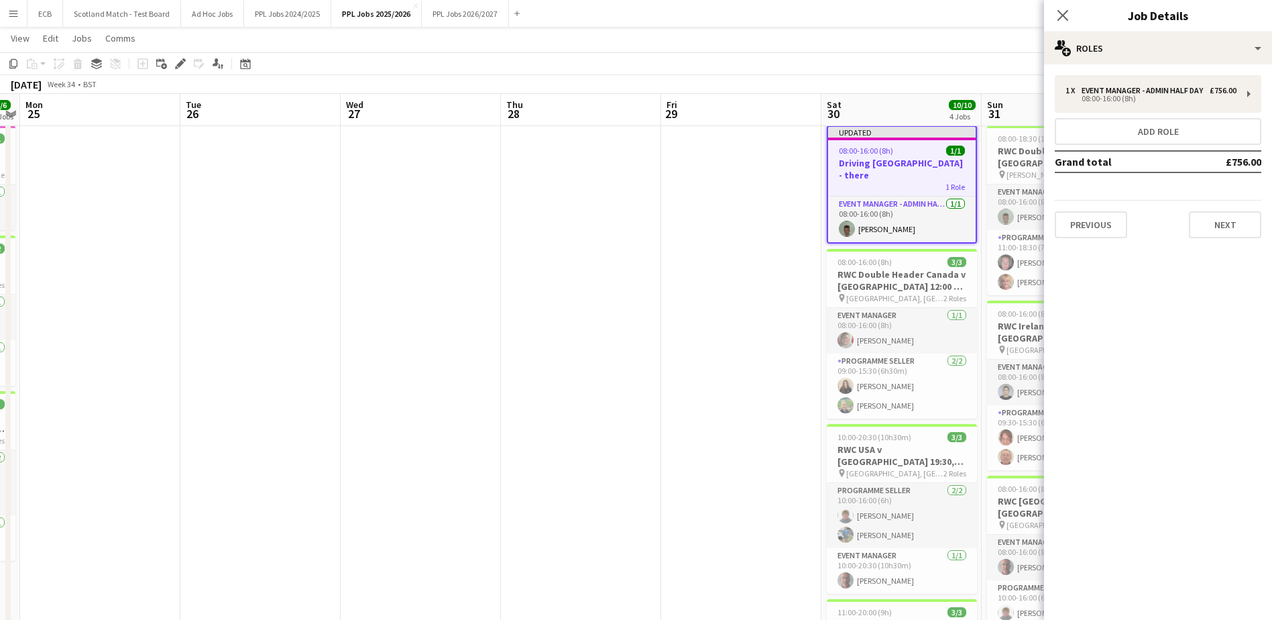
click at [887, 148] on span "08:00-16:00 (8h)" at bounding box center [866, 151] width 54 height 10
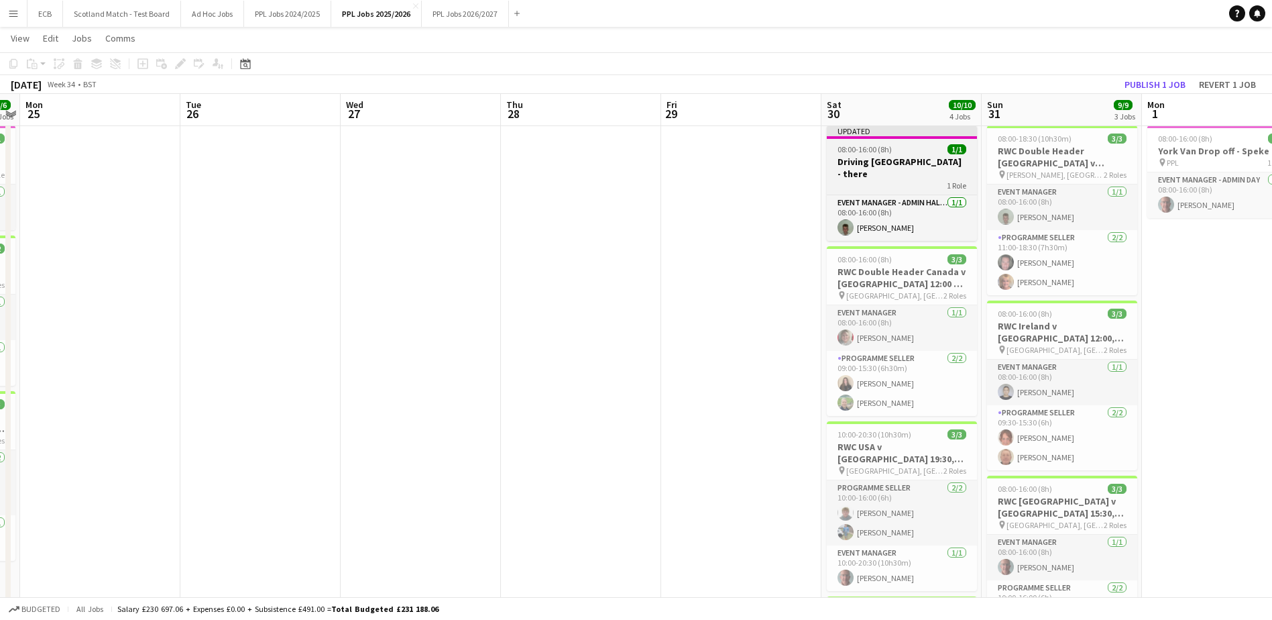
click at [885, 133] on div "Updated" at bounding box center [902, 130] width 150 height 11
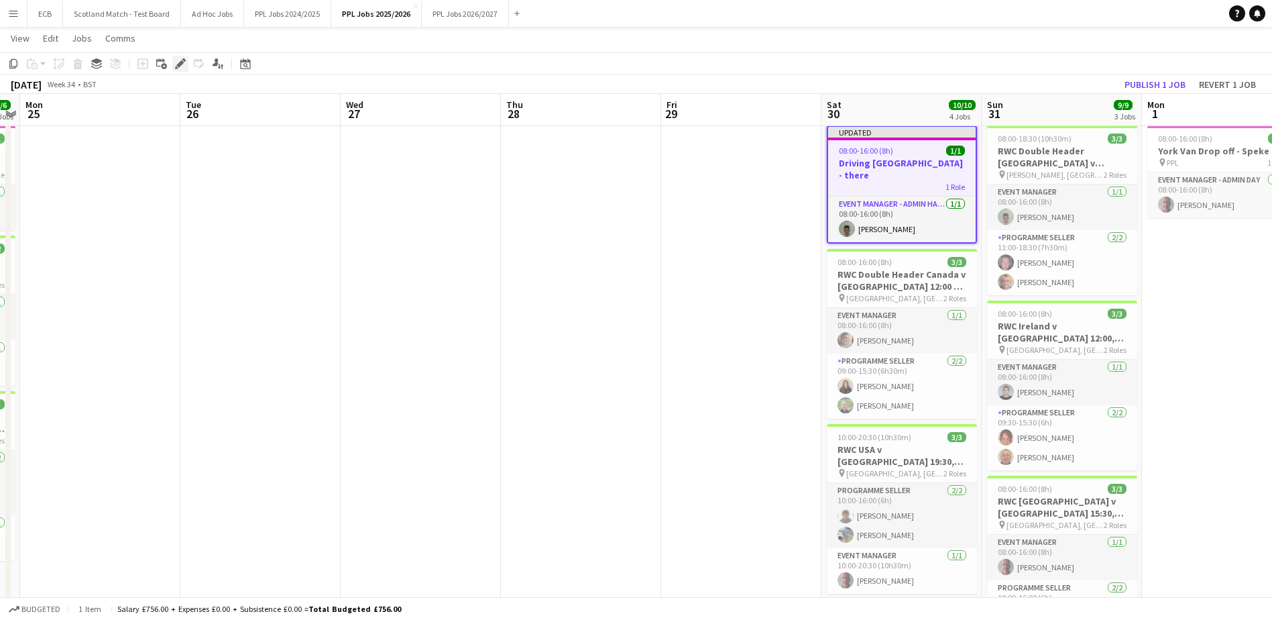
click at [183, 61] on icon "Edit" at bounding box center [180, 63] width 11 height 11
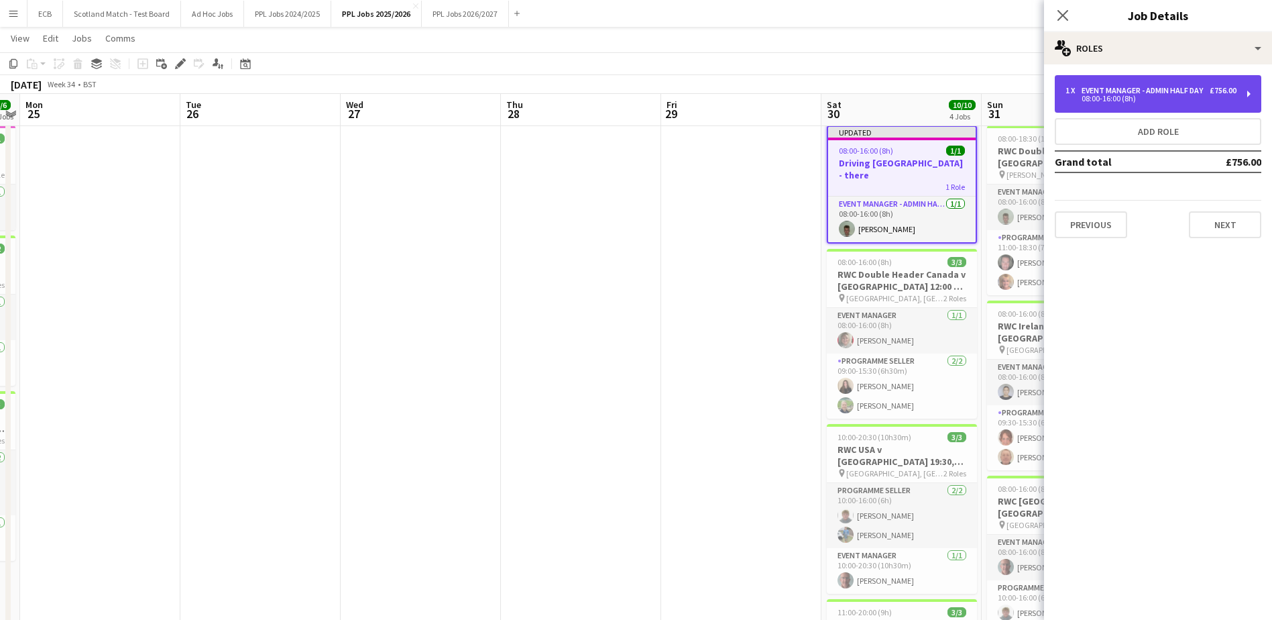
click at [1223, 77] on div "1 x Event Manager - Admin Half Day £756.00 08:00-16:00 (8h)" at bounding box center [1158, 94] width 207 height 38
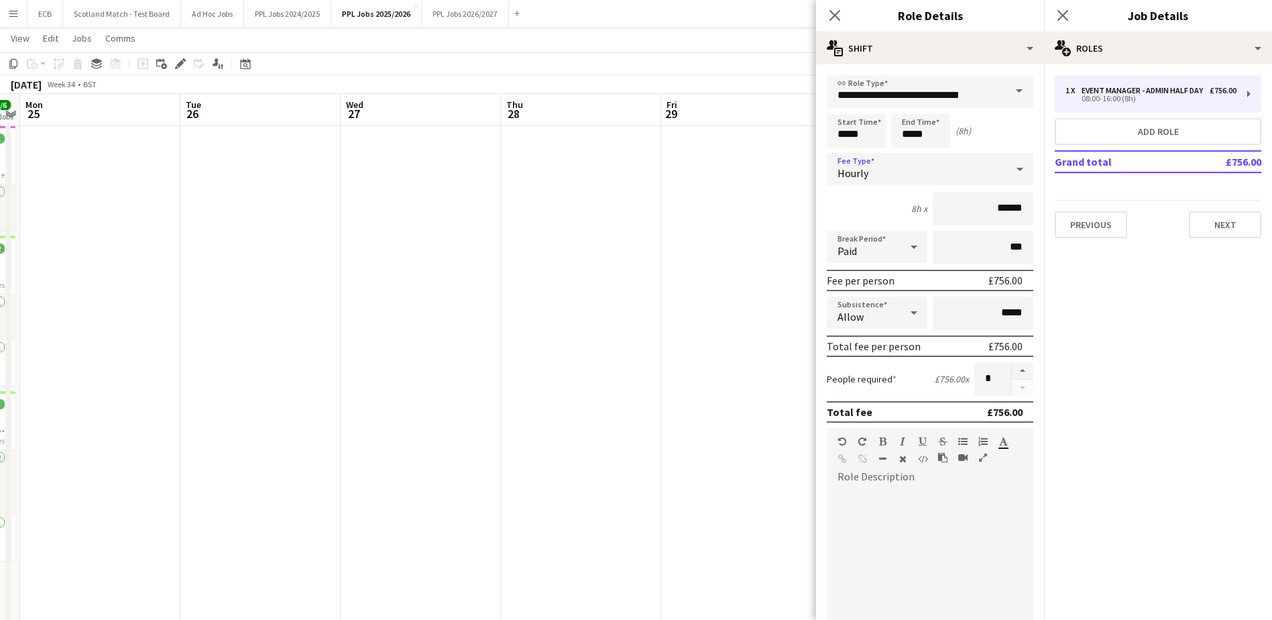
click at [916, 160] on div "Hourly" at bounding box center [917, 169] width 180 height 32
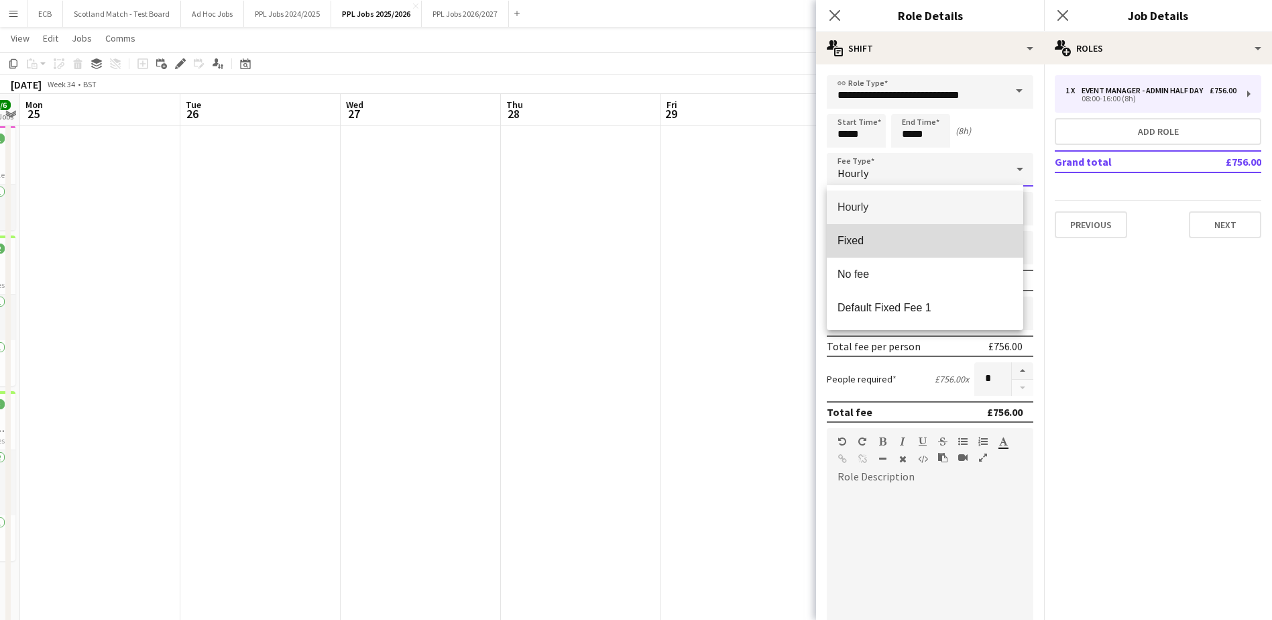
click at [876, 237] on span "Fixed" at bounding box center [925, 240] width 175 height 13
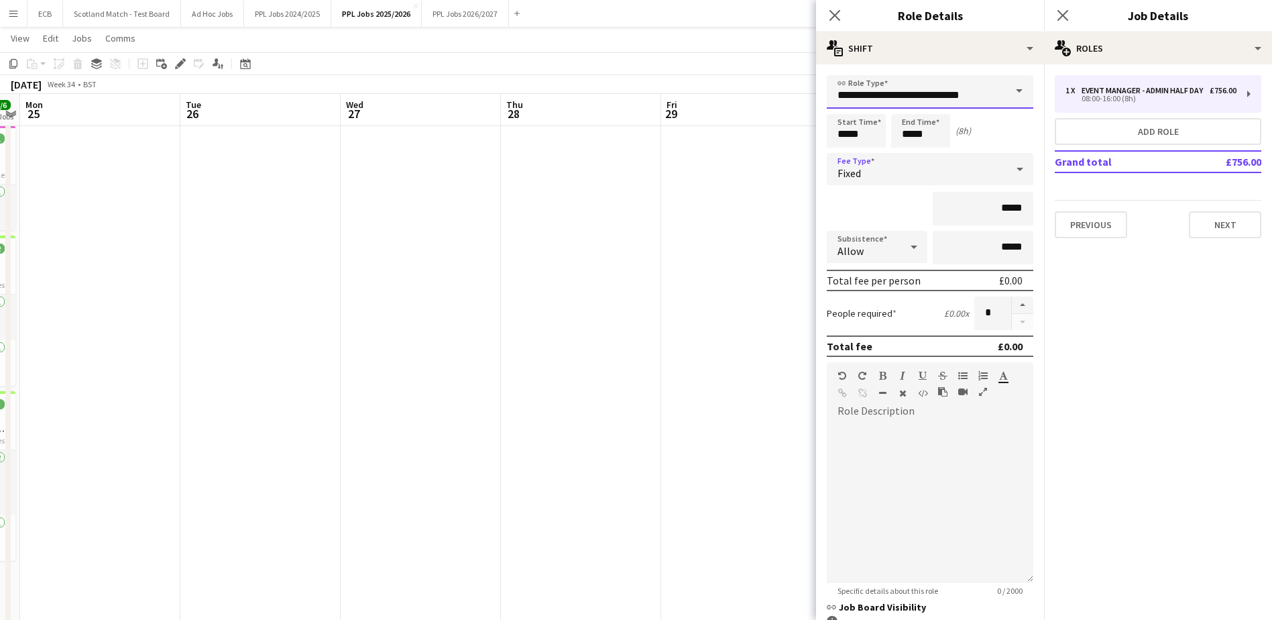
click at [994, 94] on input "**********" at bounding box center [930, 92] width 207 height 34
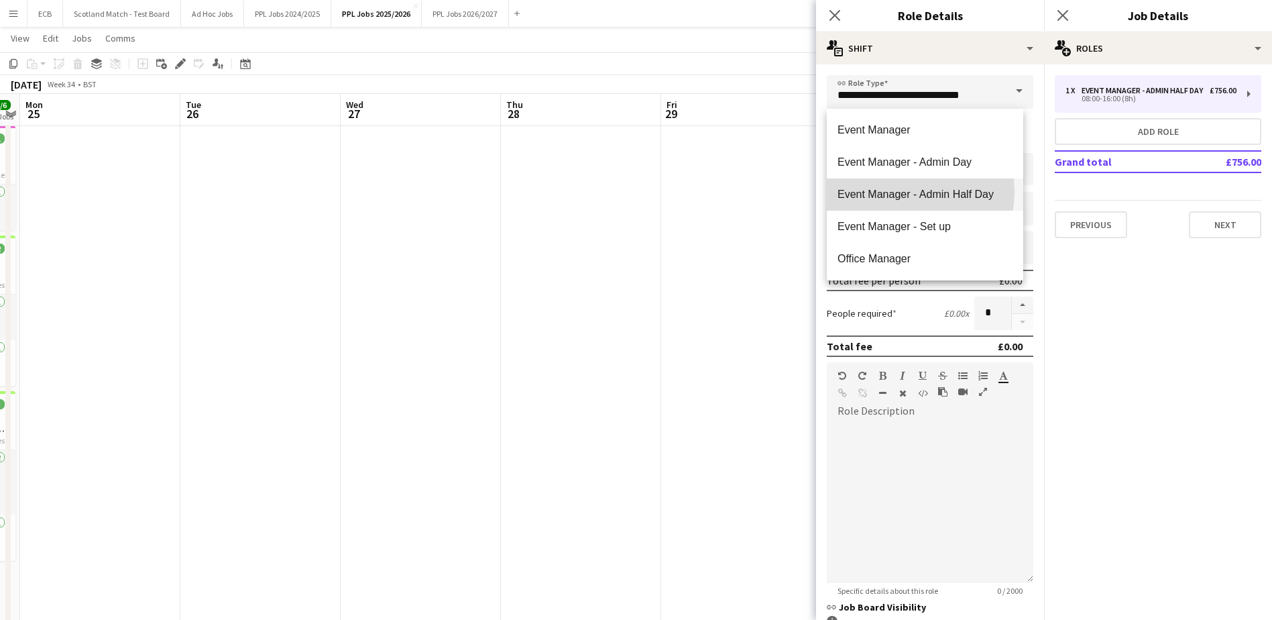
click at [892, 191] on span "Event Manager - Admin Half Day" at bounding box center [925, 194] width 175 height 13
type input "******"
